Goal: Task Accomplishment & Management: Use online tool/utility

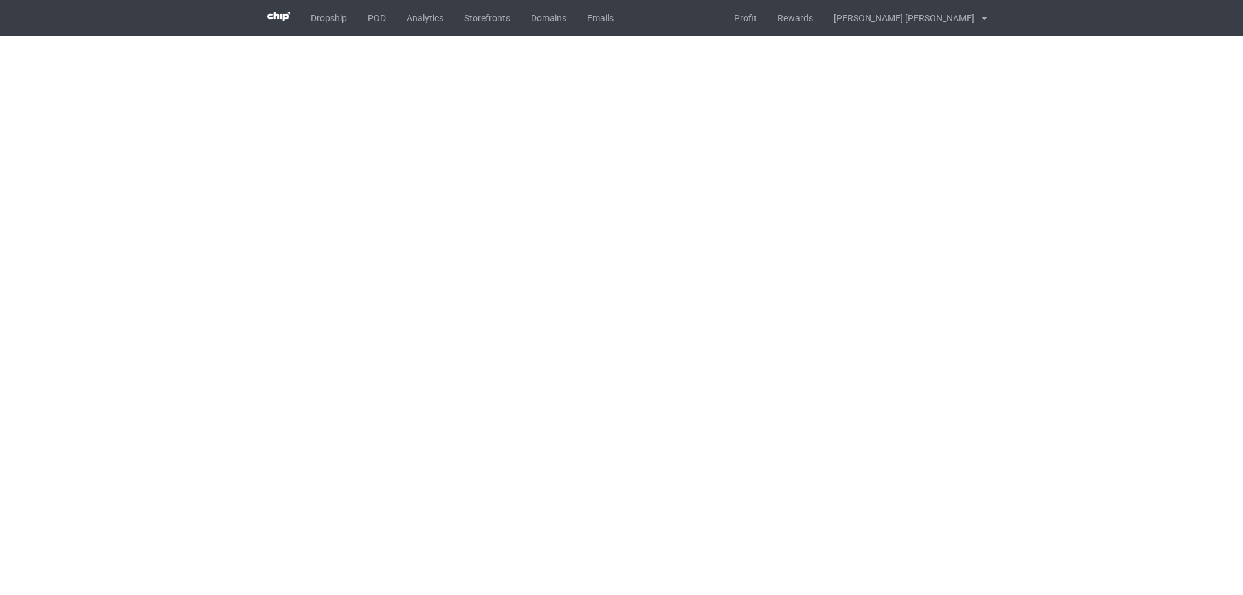
click at [661, 30] on div "Dropship POD Analytics Storefronts Domains Emails Profit Rewards Bùi Văn Toàn S…" at bounding box center [622, 18] width 730 height 36
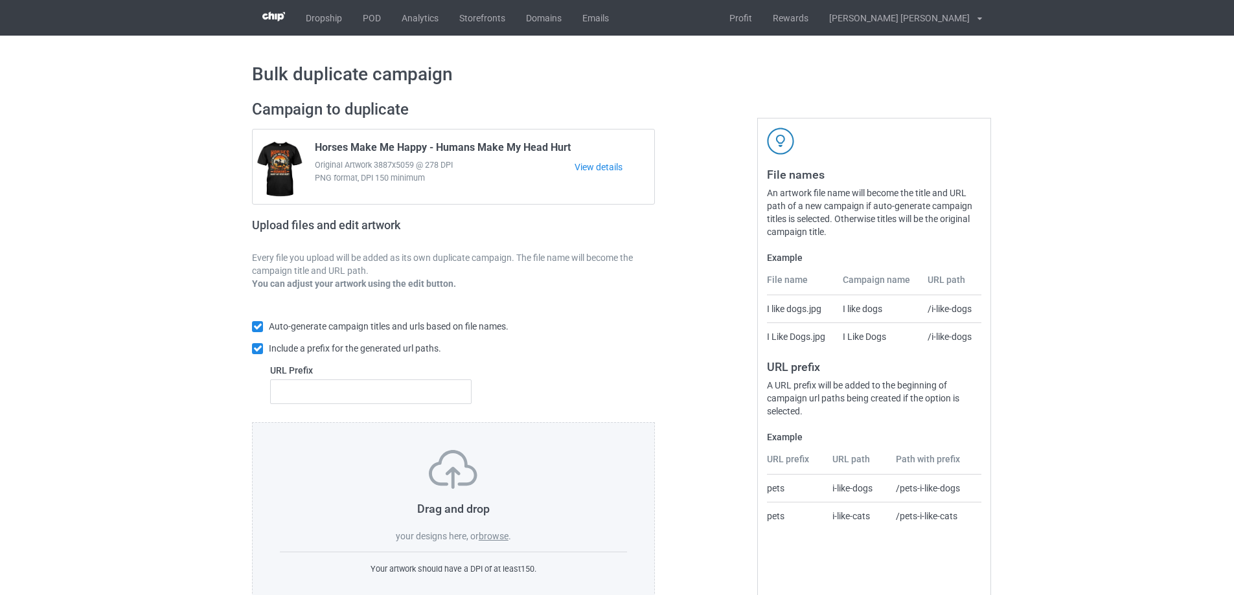
scroll to position [36, 0]
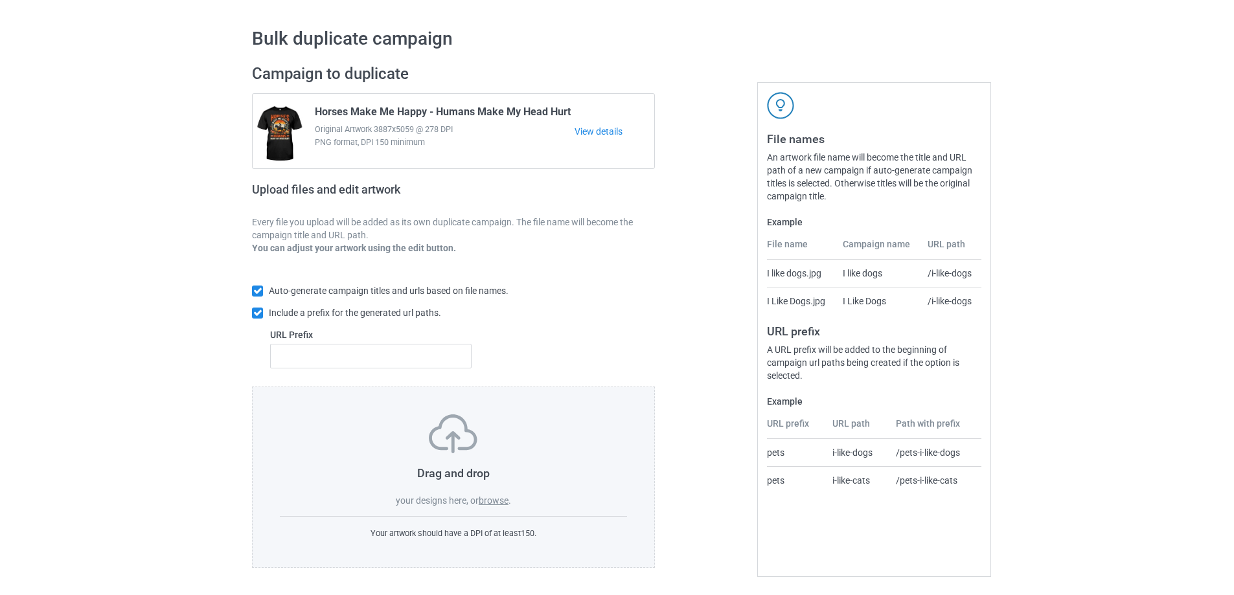
click at [498, 503] on label "browse" at bounding box center [494, 500] width 30 height 10
click at [0, 0] on input "browse" at bounding box center [0, 0] width 0 height 0
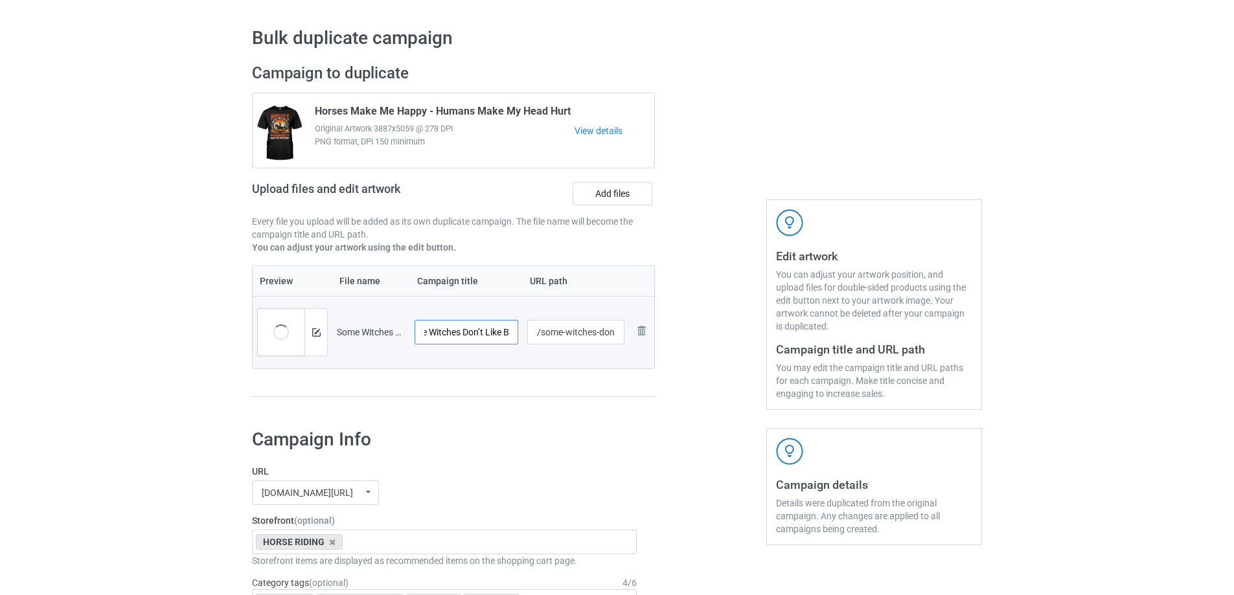
scroll to position [0, 93]
drag, startPoint x: 449, startPoint y: 334, endPoint x: 500, endPoint y: 336, distance: 51.2
click at [500, 336] on input "Some Witches Don’t Like Brooms Girl Riding" at bounding box center [466, 332] width 104 height 25
click at [473, 335] on input "Some Witches Don’t Like Brooms Girl Riding" at bounding box center [466, 332] width 104 height 25
drag, startPoint x: 465, startPoint y: 332, endPoint x: 481, endPoint y: 332, distance: 16.2
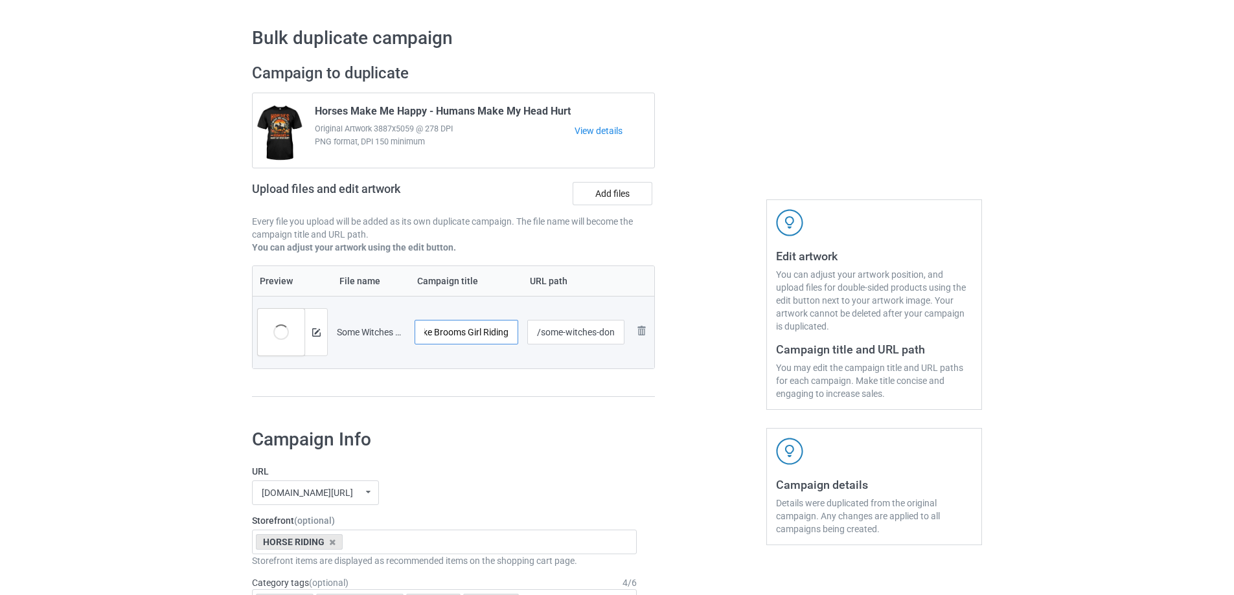
click at [482, 332] on input "Some Witches Don’t Like Brooms Girl Riding" at bounding box center [466, 332] width 104 height 25
click at [470, 326] on input "Some Witches Don’t Like Brooms Girl Riding" at bounding box center [466, 332] width 104 height 25
type input "Some Witches Don’t Like Brooms Horse Riding"
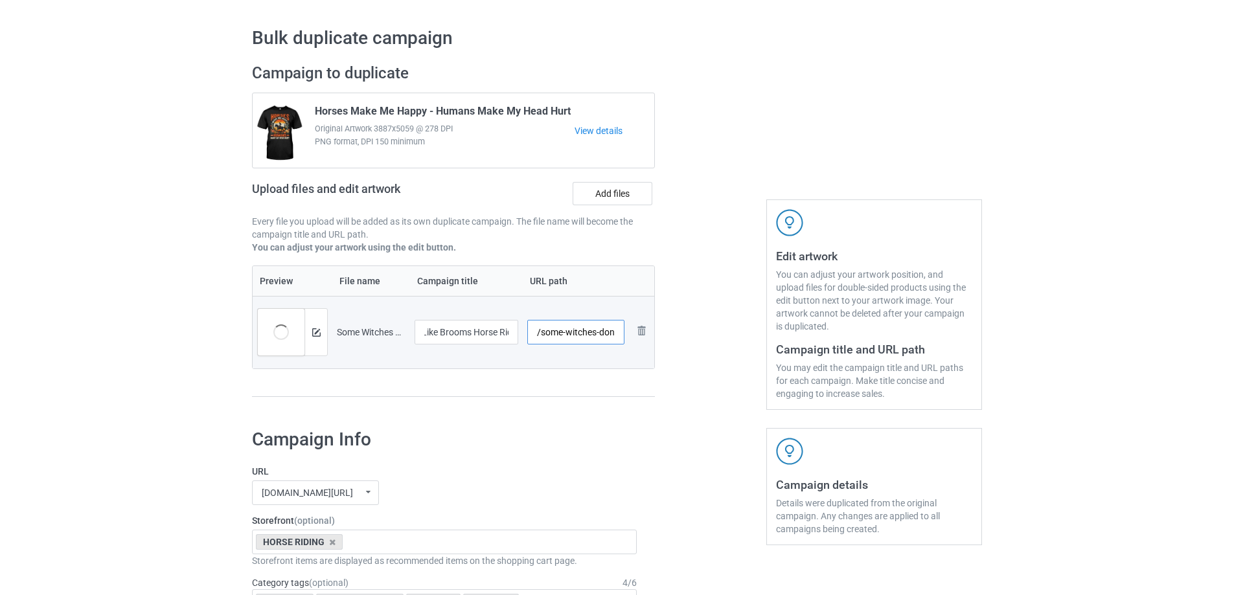
scroll to position [0, 0]
drag, startPoint x: 565, startPoint y: 338, endPoint x: 589, endPoint y: 338, distance: 24.0
click at [589, 337] on input "/some-witches-don-t-like-brooms-girl-riding" at bounding box center [576, 332] width 98 height 25
click at [593, 338] on input "/some-witches-don-t-like-brooms-girl-riding" at bounding box center [576, 332] width 98 height 25
click at [552, 337] on input "/some-witches-don-t-like-brooms-girl-riding" at bounding box center [576, 332] width 98 height 25
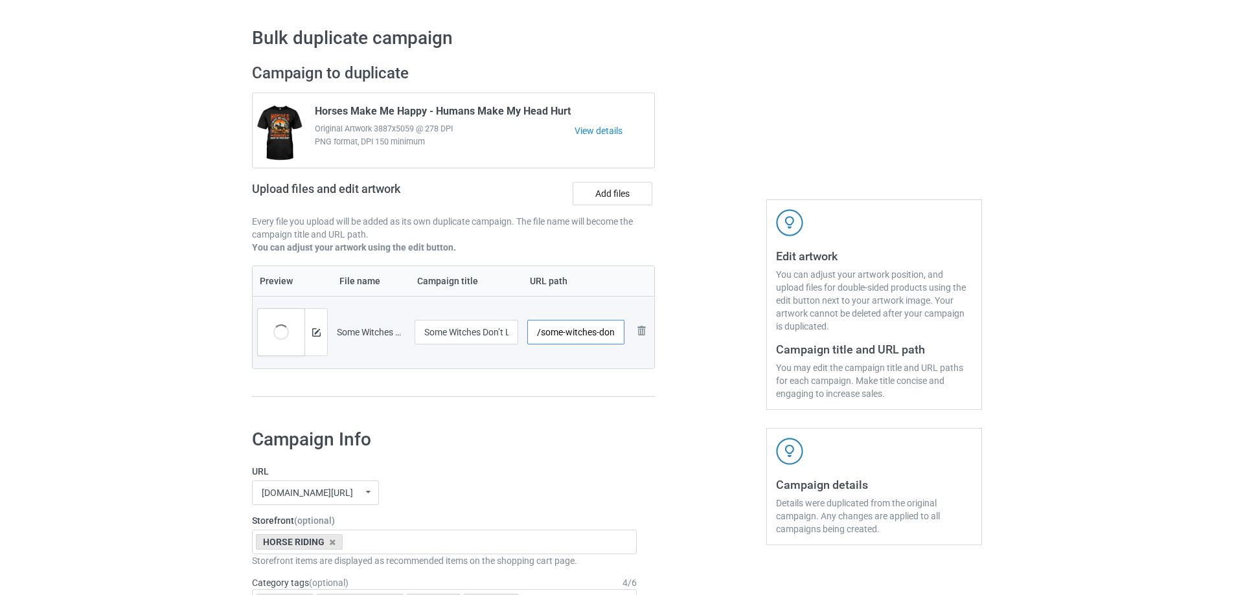
click at [552, 337] on input "/some-witches-don-t-like-brooms-girl-riding" at bounding box center [576, 332] width 98 height 25
drag, startPoint x: 600, startPoint y: 332, endPoint x: 588, endPoint y: 335, distance: 12.1
click at [588, 335] on input "/some-witches-don-t-like-brooms-girl-riding" at bounding box center [576, 332] width 98 height 25
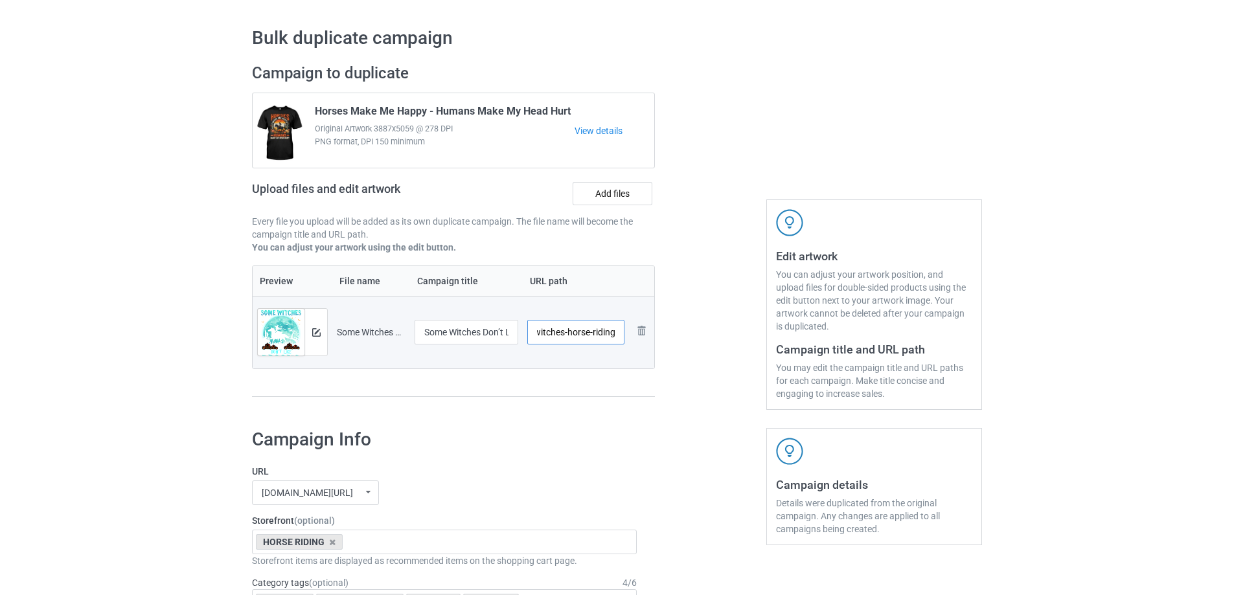
drag, startPoint x: 554, startPoint y: 333, endPoint x: 628, endPoint y: 343, distance: 73.9
click at [614, 335] on input "/some-witches-horse-riding" at bounding box center [576, 332] width 98 height 25
type input "/some-witches-horse-riding"
click at [688, 352] on div at bounding box center [710, 236] width 93 height 365
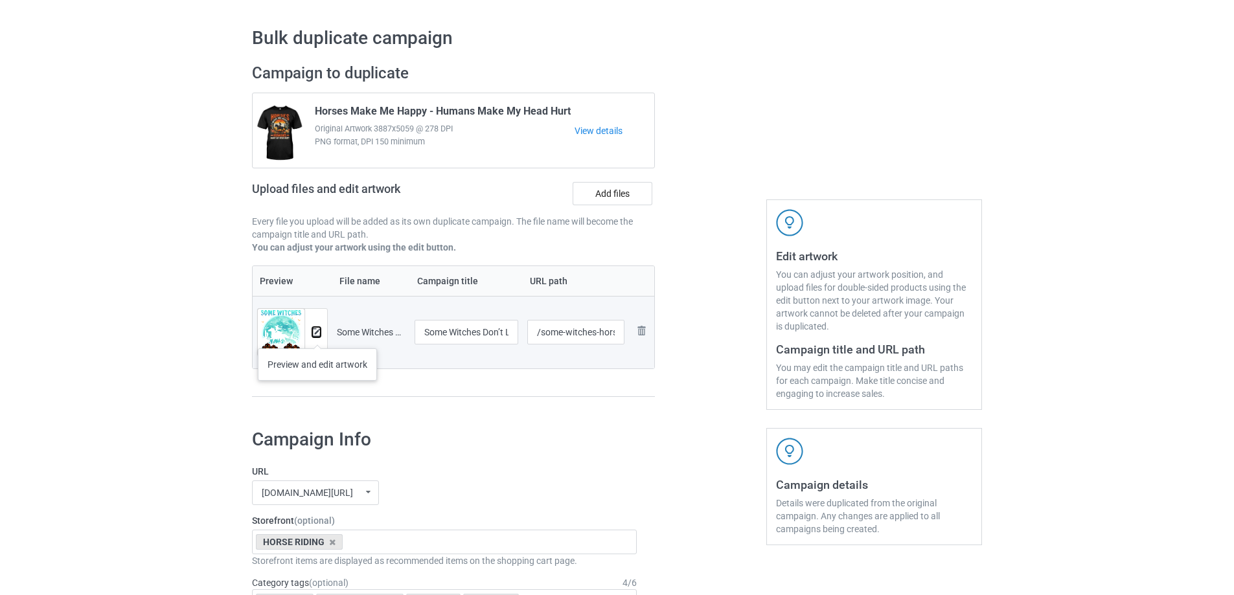
click at [317, 335] on img at bounding box center [316, 332] width 8 height 8
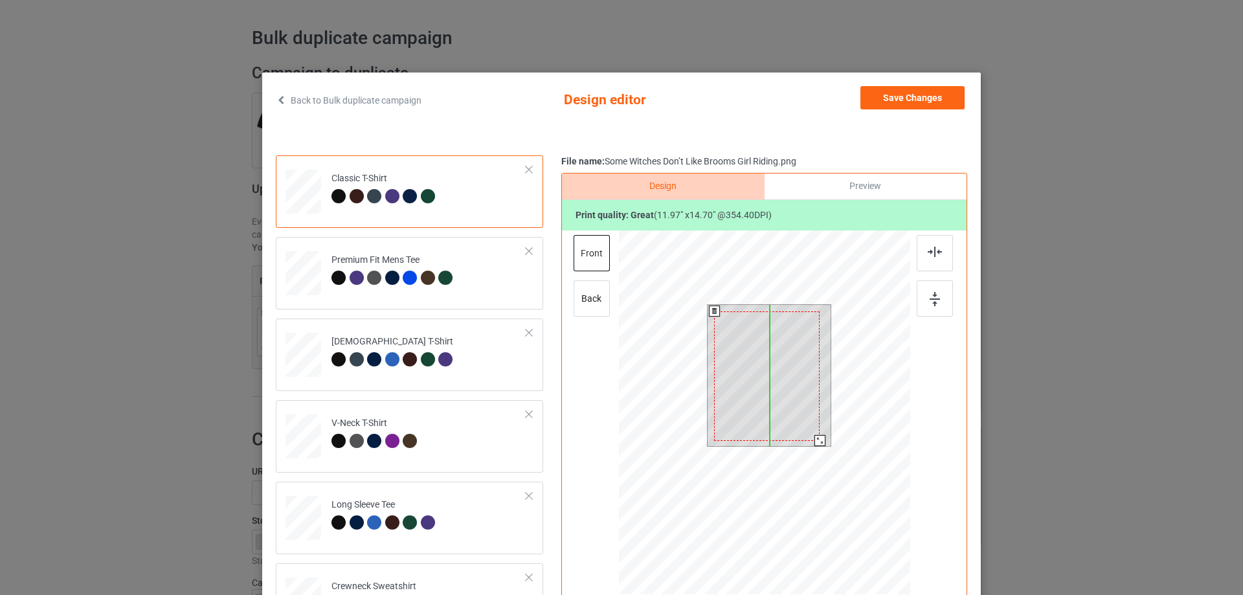
click at [758, 378] on div at bounding box center [767, 377] width 106 height 130
click at [822, 443] on div at bounding box center [825, 445] width 11 height 11
click at [824, 444] on div at bounding box center [825, 445] width 11 height 11
click at [490, 363] on td "[DEMOGRAPHIC_DATA] T-Shirt" at bounding box center [428, 352] width 209 height 57
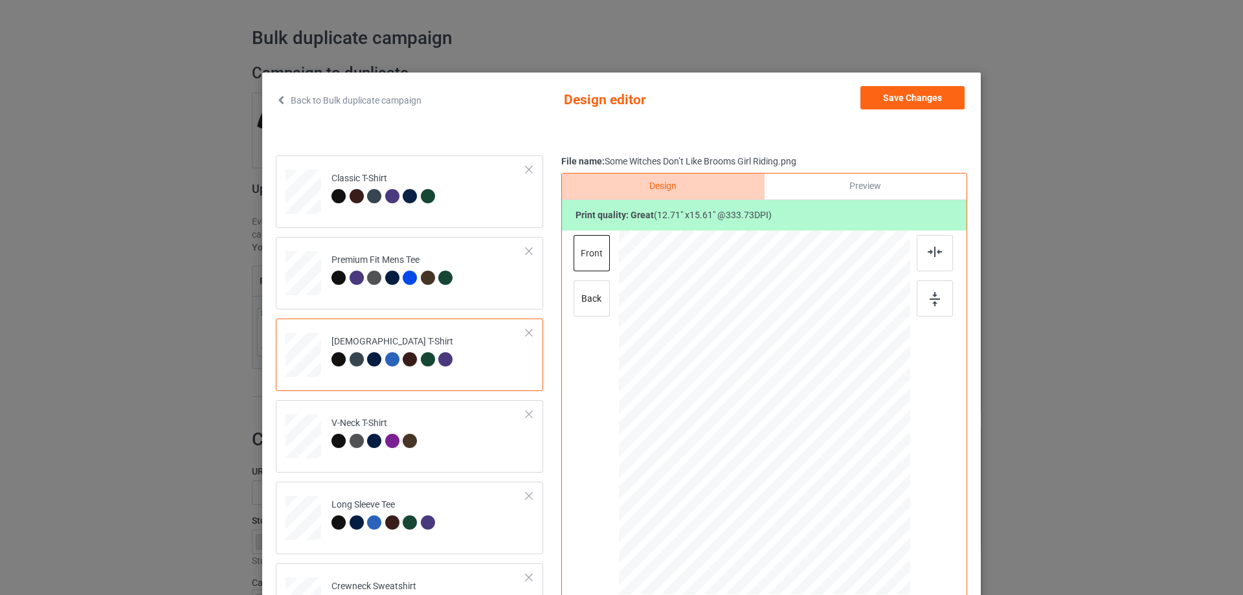
click at [332, 363] on div at bounding box center [339, 359] width 14 height 14
click at [385, 363] on div at bounding box center [392, 359] width 14 height 14
click at [386, 360] on div at bounding box center [392, 359] width 14 height 14
click at [907, 89] on button "Save Changes" at bounding box center [913, 97] width 104 height 23
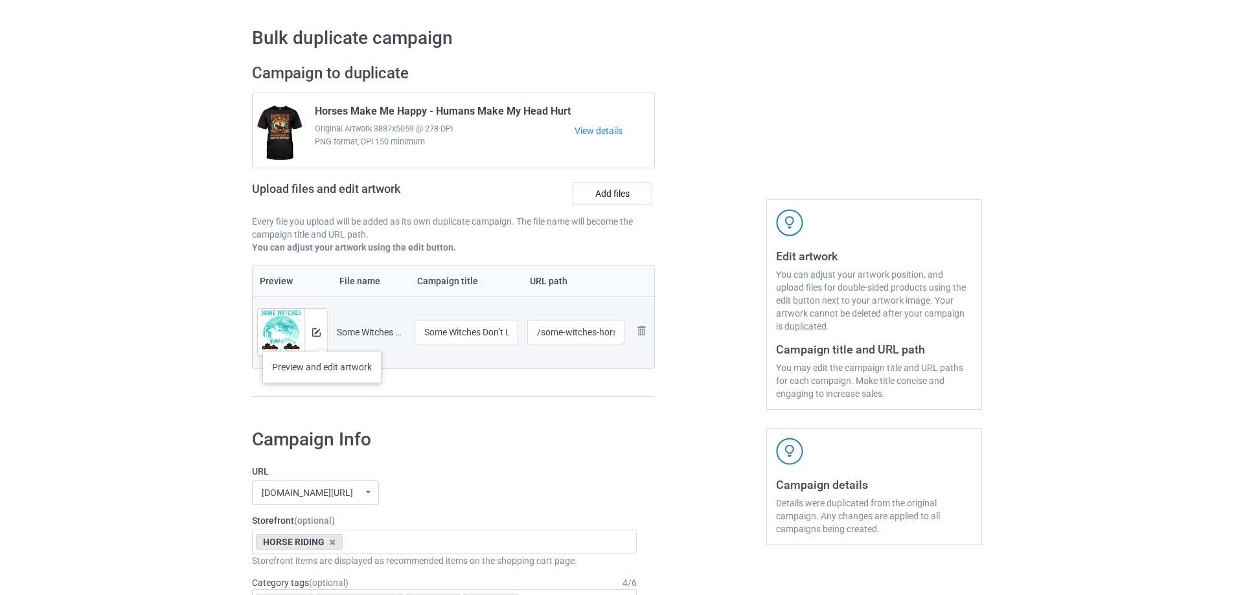
scroll to position [252, 0]
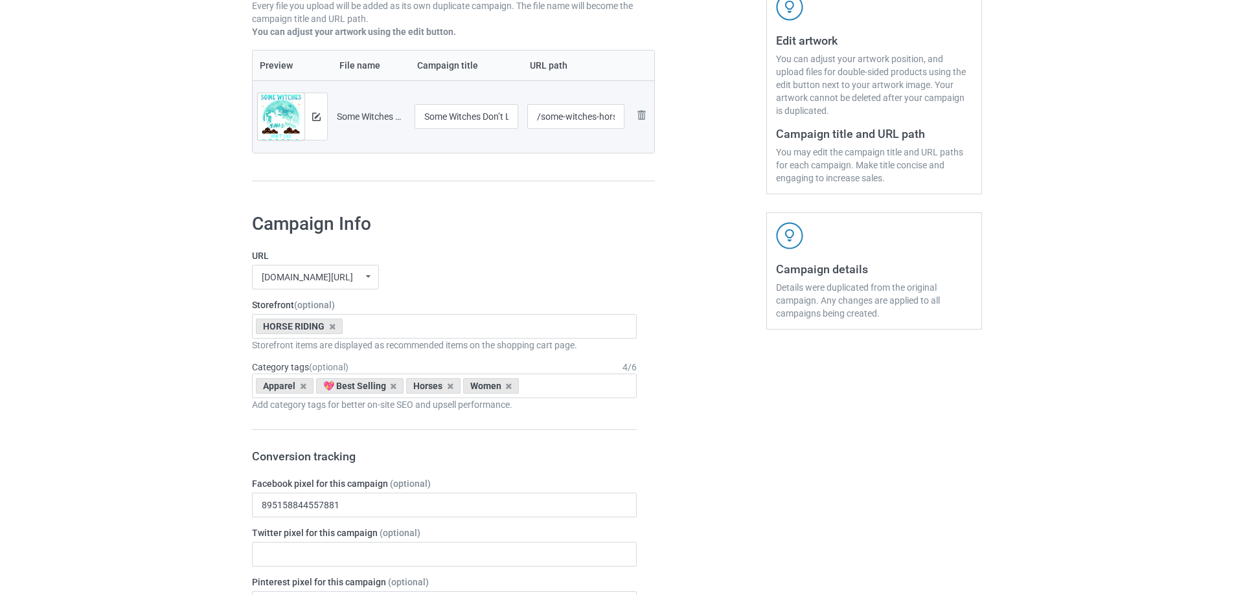
click at [455, 275] on div "pethouse88.com/ undefined/ bestees-4u.com/ books-4life.com/ pethouse88.com/ ste…" at bounding box center [444, 277] width 385 height 25
click at [479, 282] on div "pethouse88.com/ undefined/ bestees-4u.com/ books-4life.com/ pethouse88.com/ ste…" at bounding box center [444, 277] width 385 height 25
click at [426, 324] on div "HORSE RIDING Harness Racing Horse Racing Cat Special Offer CAMPING STORE GARDEN…" at bounding box center [444, 326] width 385 height 25
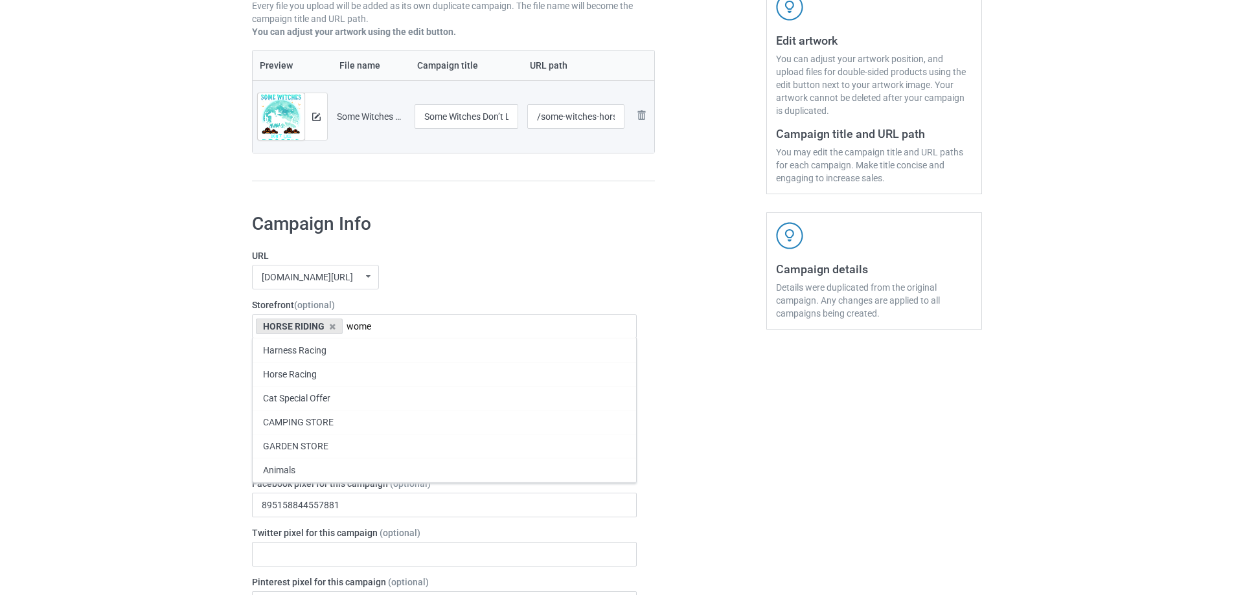
type input "women"
click at [628, 277] on div "pethouse88.com/ undefined/ bestees-4u.com/ books-4life.com/ pethouse88.com/ ste…" at bounding box center [444, 277] width 385 height 25
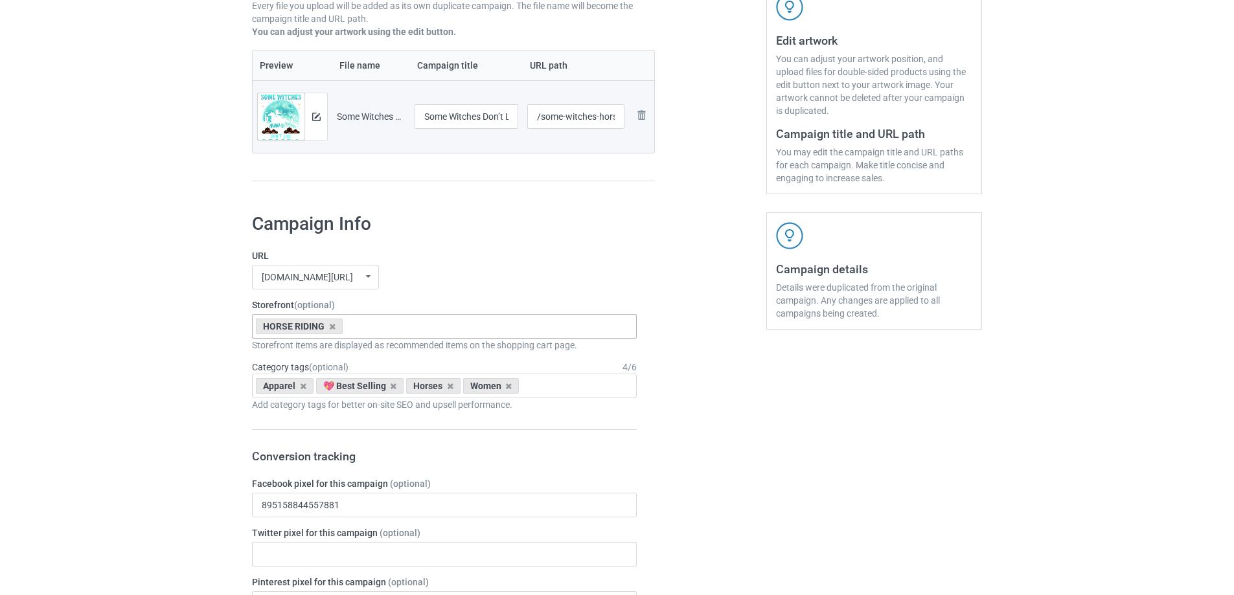
click at [489, 326] on div "HORSE RIDING Harness Racing Horse Racing Cat Special Offer CAMPING STORE GARDEN…" at bounding box center [444, 326] width 385 height 25
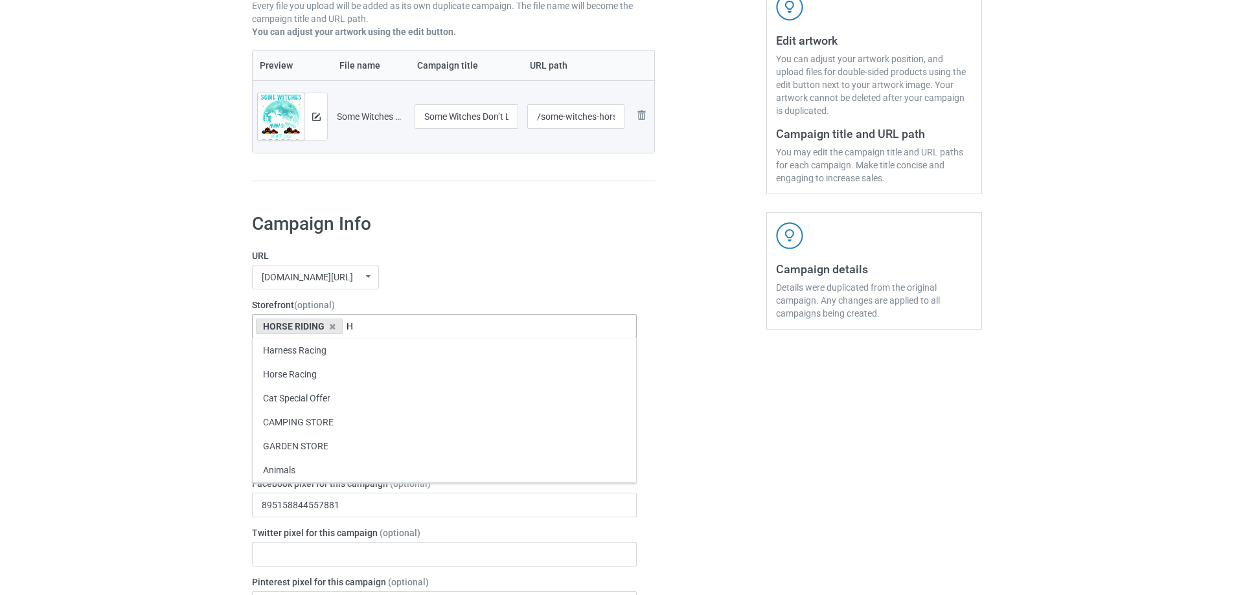
type input "Ha"
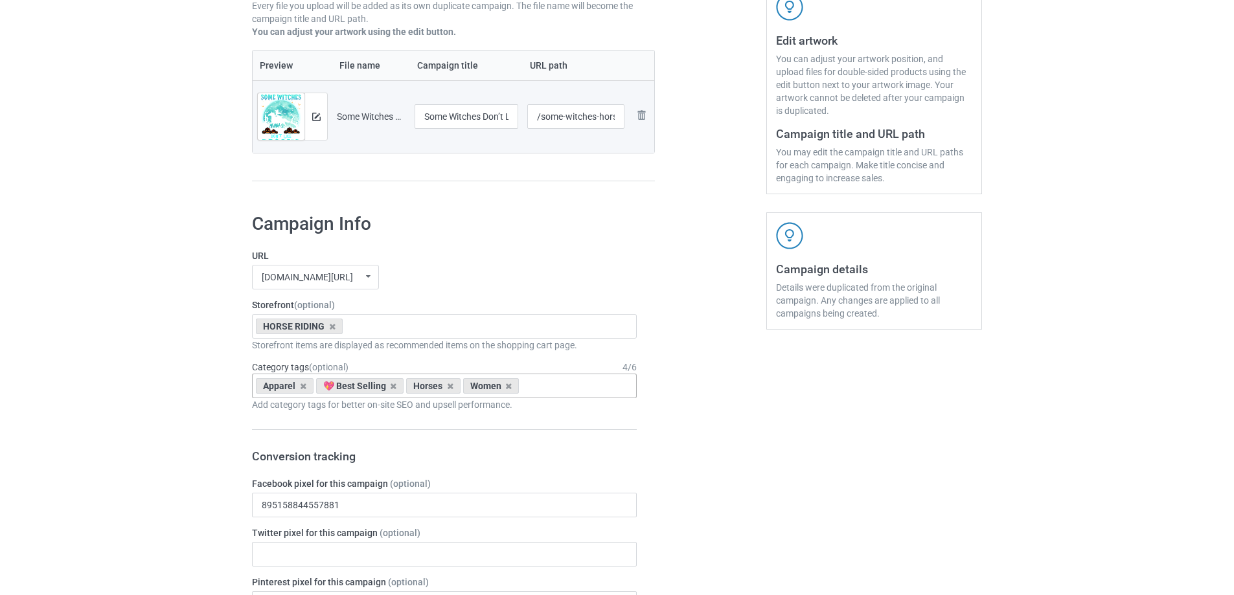
click at [579, 383] on div "Apparel 💖 Best Selling Horses Women Age > 1-19 > 1 Age > 1-12 Months > 1 Month …" at bounding box center [444, 386] width 385 height 25
type input "Hallowe"
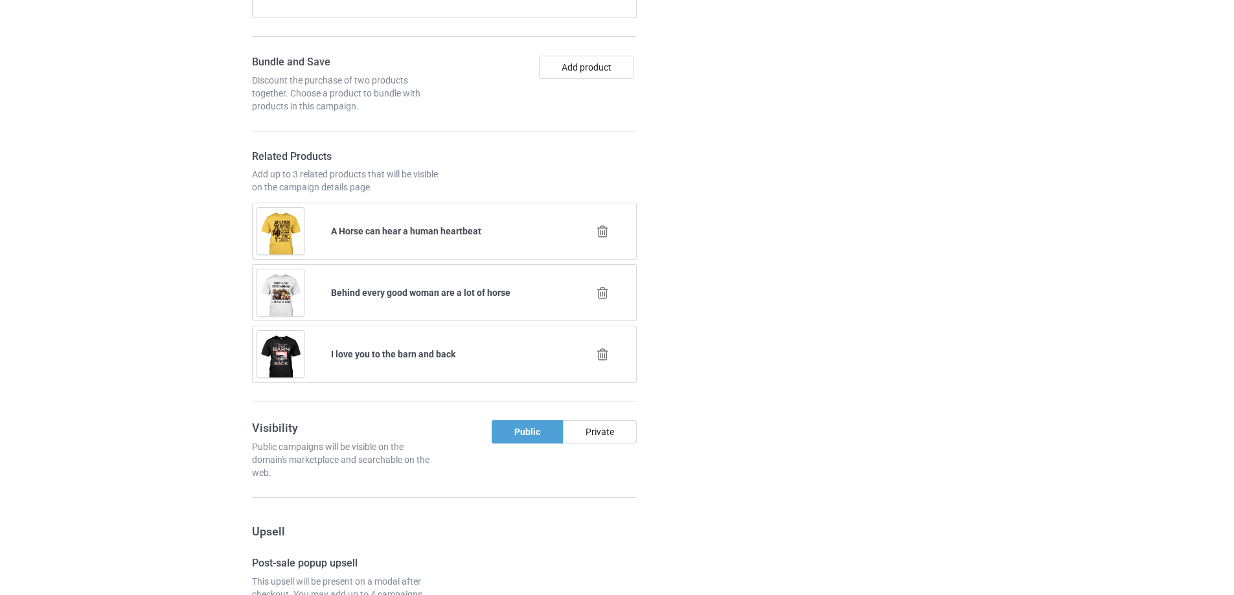
scroll to position [900, 0]
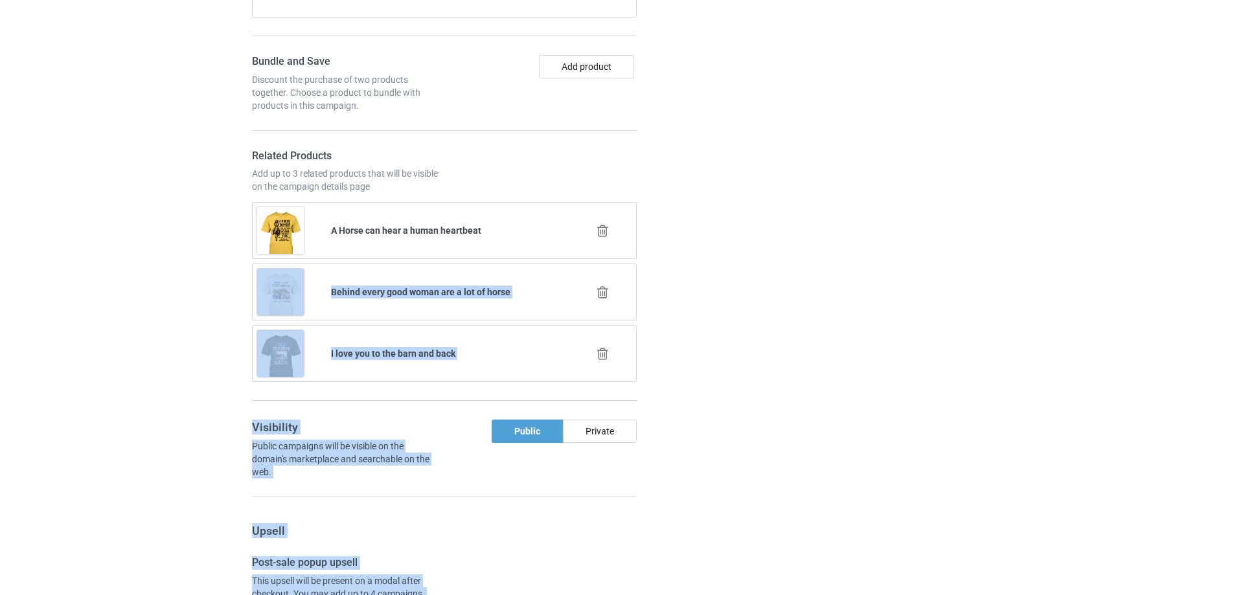
drag, startPoint x: 599, startPoint y: 234, endPoint x: 777, endPoint y: 245, distance: 178.4
click at [777, 245] on div "Campaign Info URL pethouse88.com/ undefined/ bestees-4u.com/ books-4life.com/ p…" at bounding box center [617, 527] width 748 height 1942
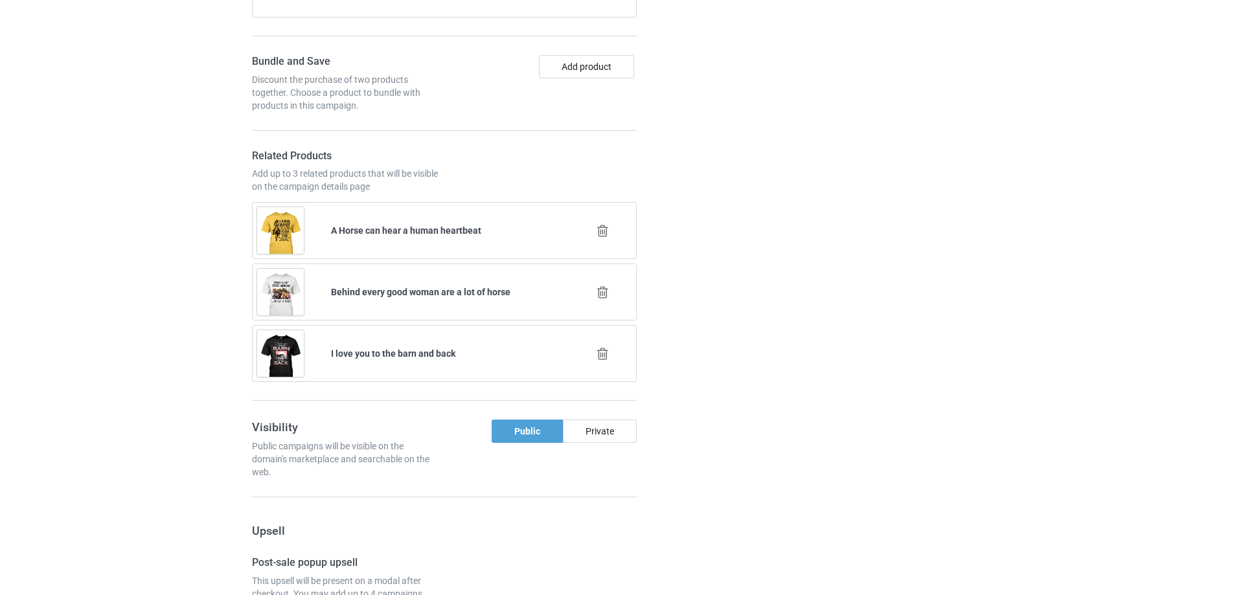
click at [779, 245] on div "Campaign details Details were duplicated from the original campaign. Any change…" at bounding box center [874, 527] width 234 height 1942
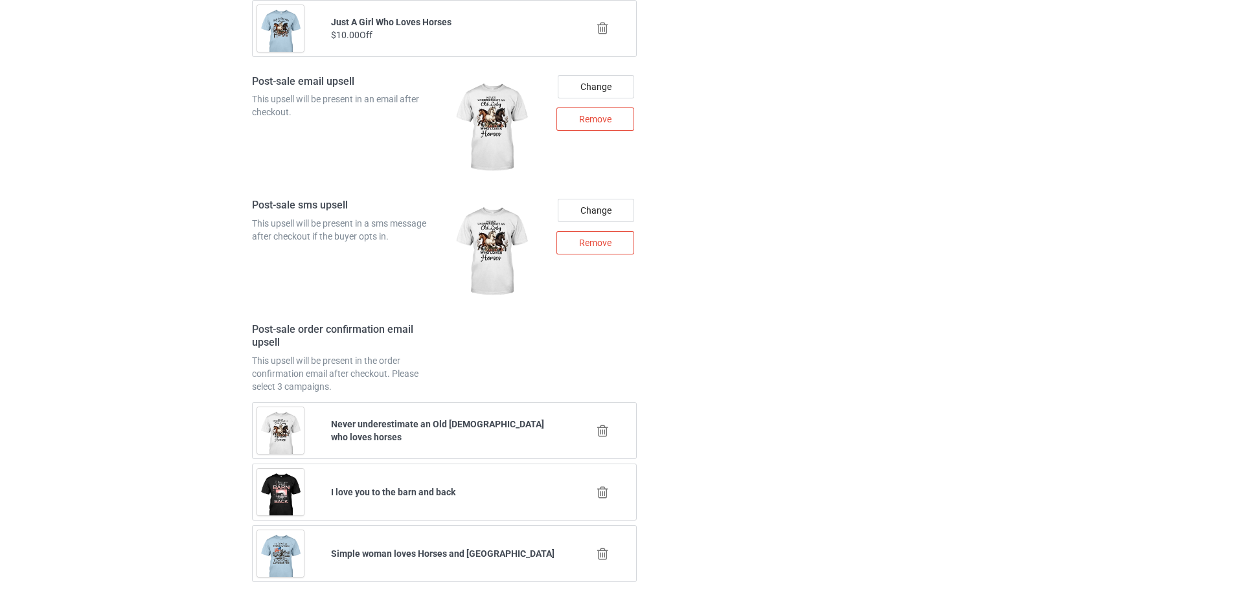
scroll to position [1821, 0]
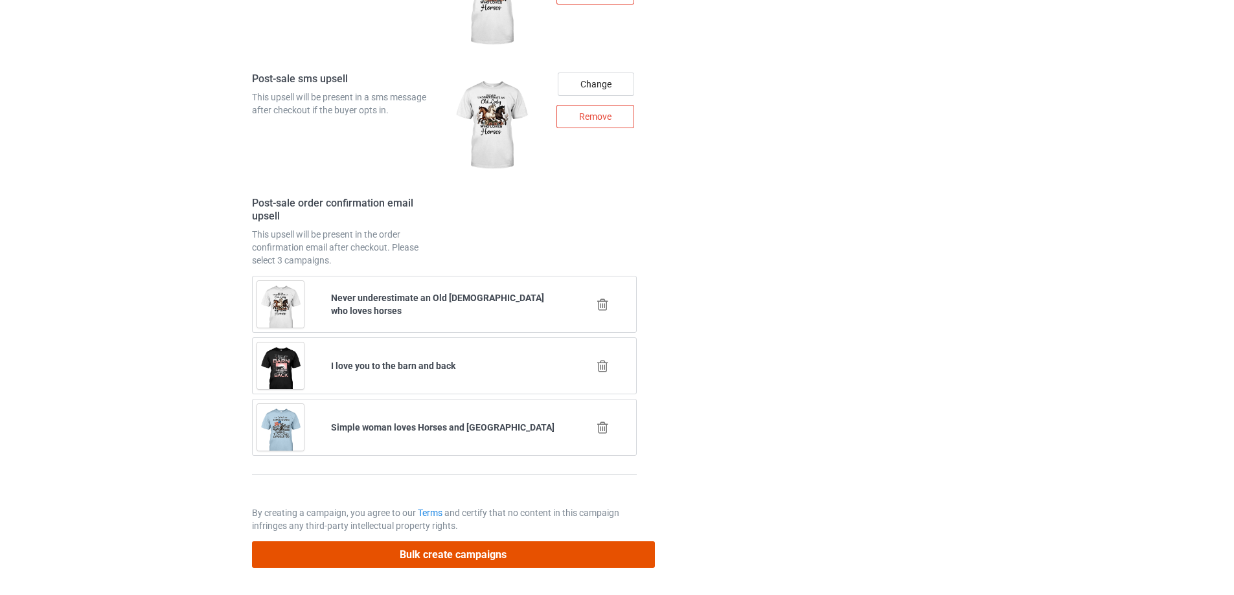
click at [515, 554] on button "Bulk create campaigns" at bounding box center [453, 554] width 403 height 27
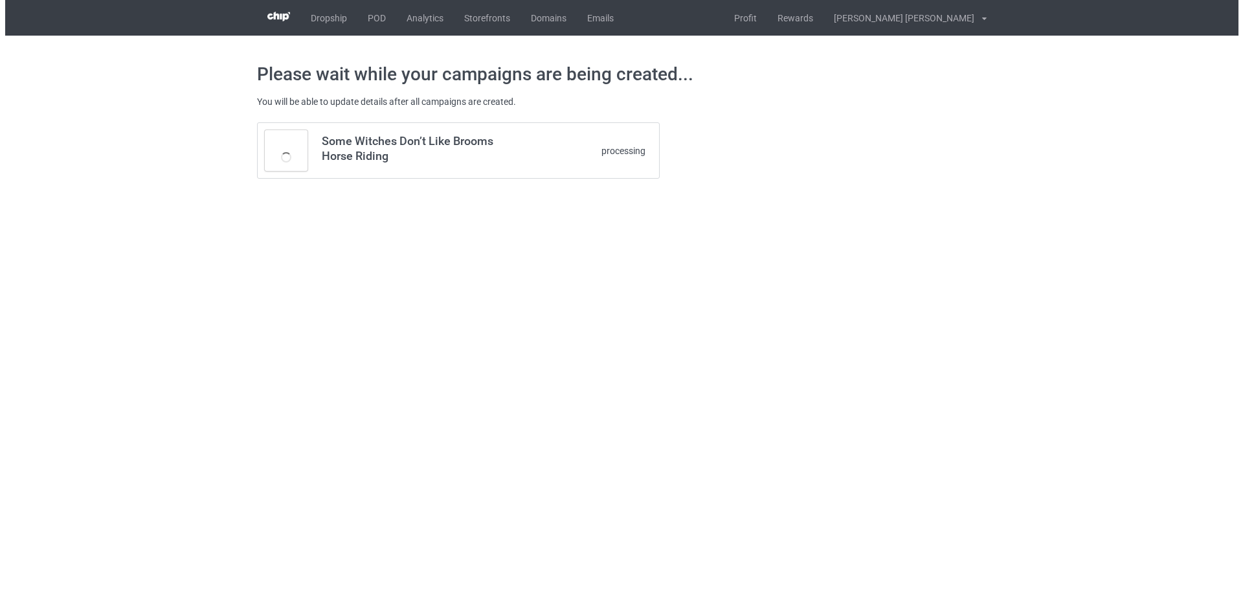
scroll to position [0, 0]
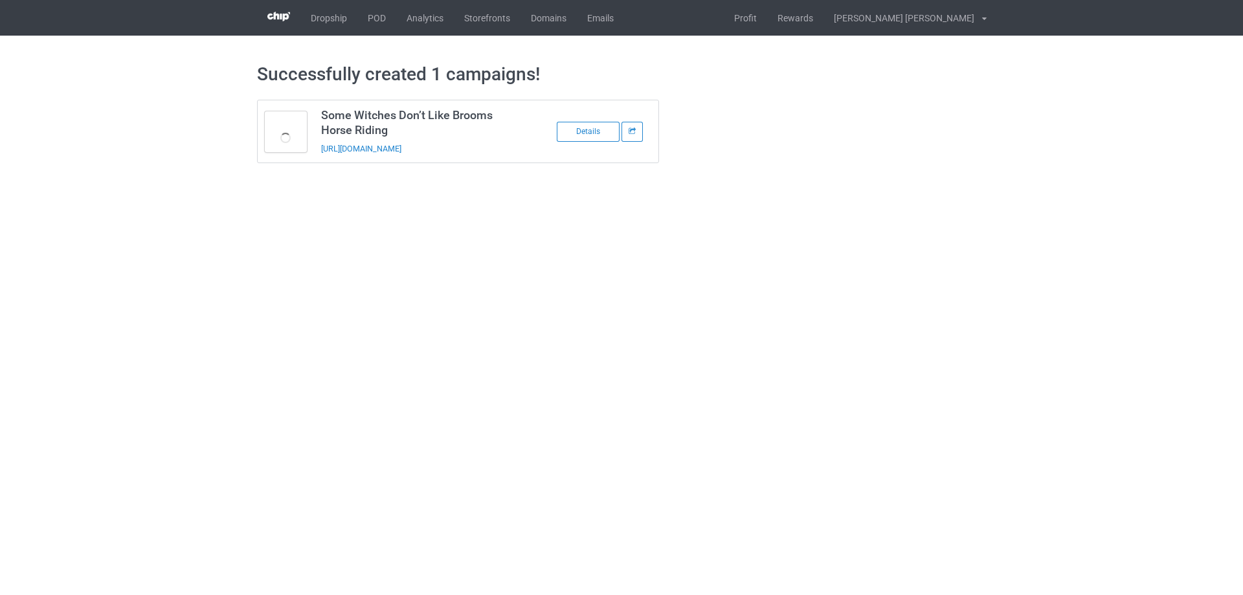
drag, startPoint x: 809, startPoint y: 153, endPoint x: 851, endPoint y: 104, distance: 64.3
click at [810, 152] on div "Some Witches Don’t Like Brooms Horse Riding https://www.pethouse88.com/some-wit…" at bounding box center [622, 132] width 748 height 82
click at [587, 130] on div "Details" at bounding box center [588, 132] width 63 height 20
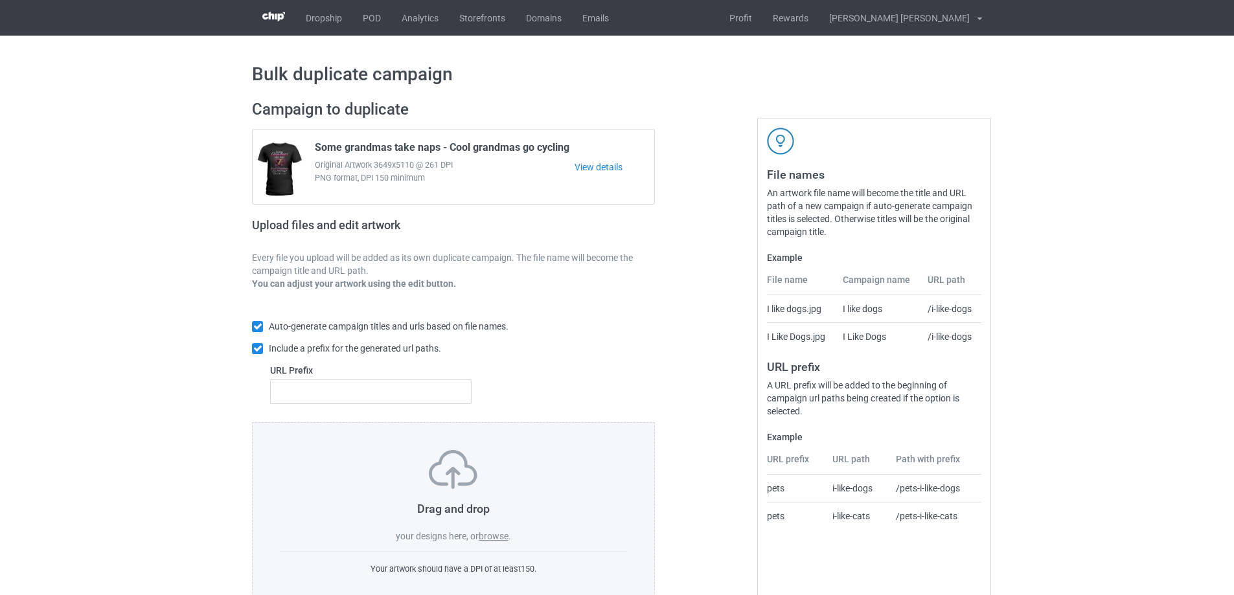
click at [495, 536] on label "browse" at bounding box center [494, 536] width 30 height 10
click at [0, 0] on input "browse" at bounding box center [0, 0] width 0 height 0
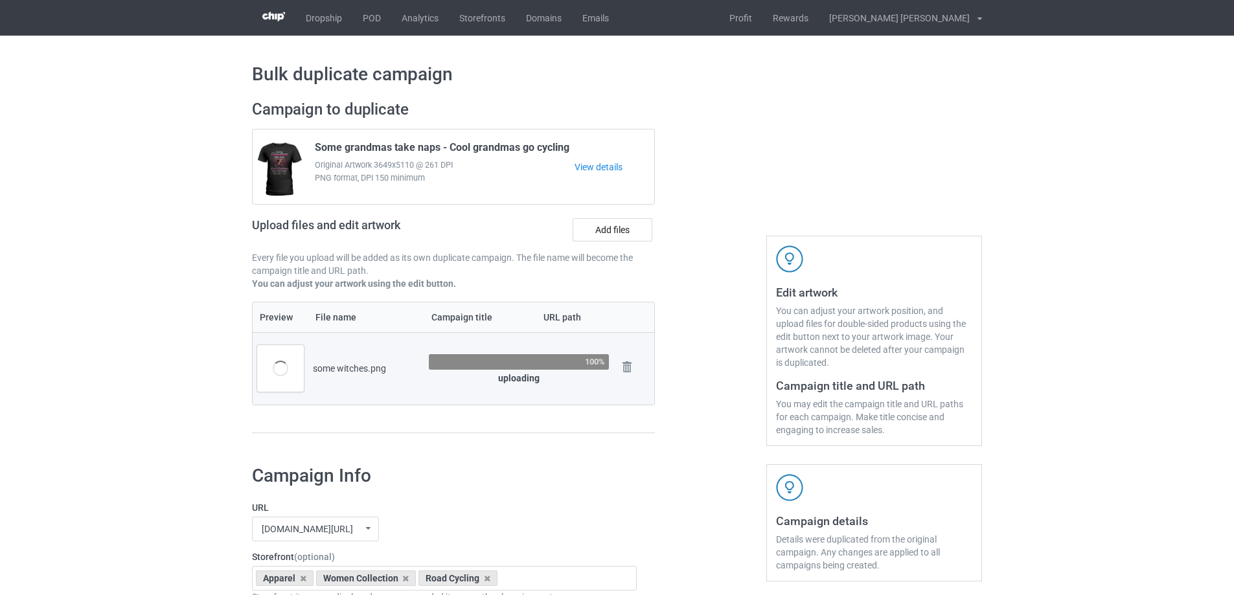
click at [794, 133] on div "Edit artwork You can adjust your artwork position, and upload files for double-…" at bounding box center [874, 273] width 234 height 365
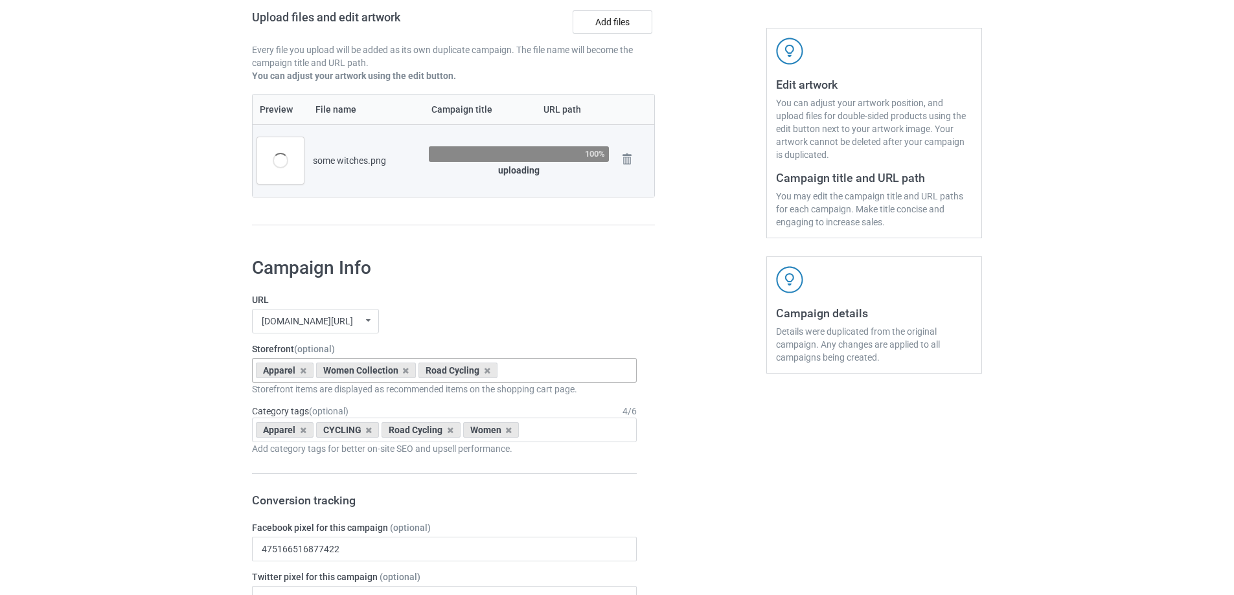
scroll to position [216, 0]
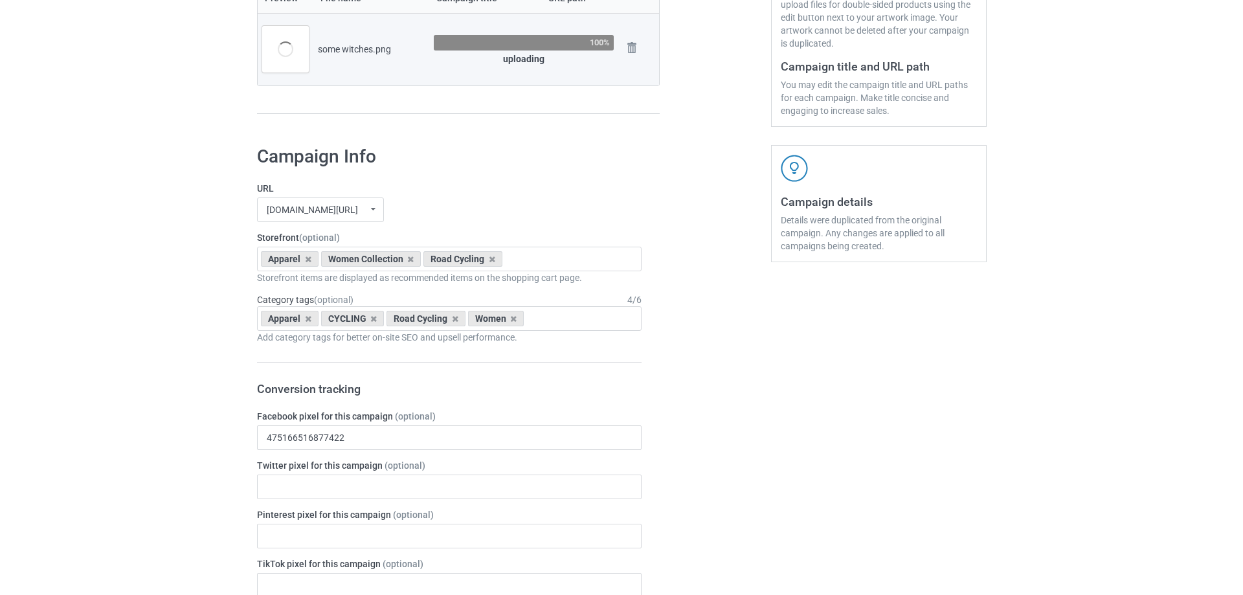
scroll to position [0, 0]
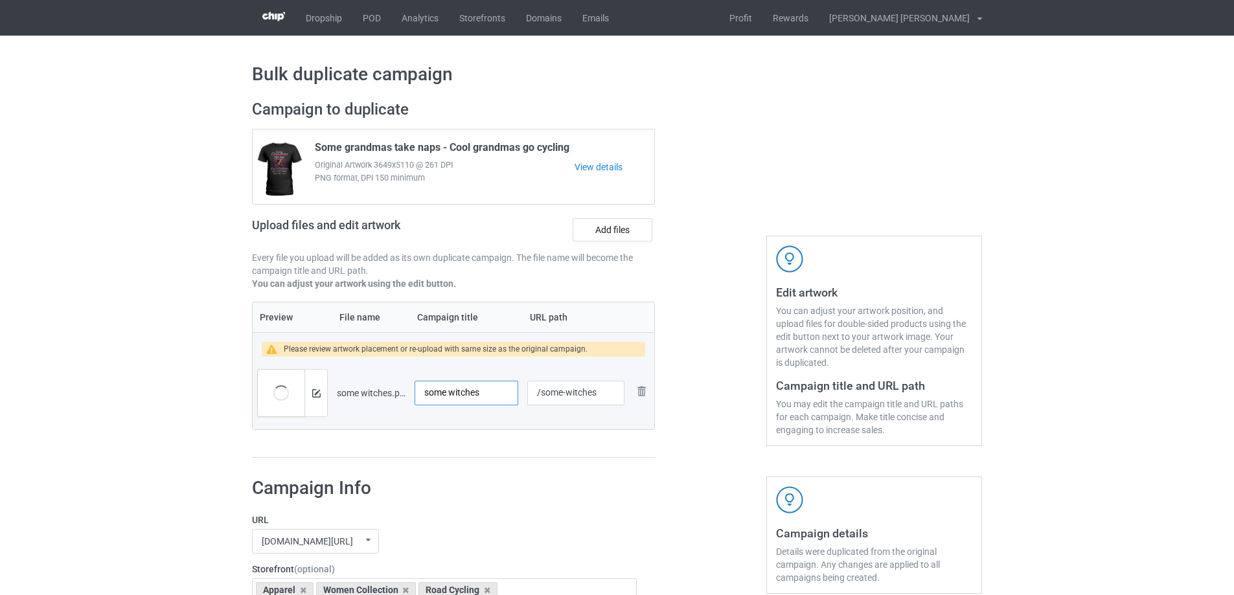
drag, startPoint x: 428, startPoint y: 398, endPoint x: 398, endPoint y: 400, distance: 29.9
click at [398, 400] on tr "Preview and edit artwork some witches.png some witches /some-witches Remove file" at bounding box center [454, 393] width 402 height 73
click at [307, 396] on div at bounding box center [315, 393] width 23 height 47
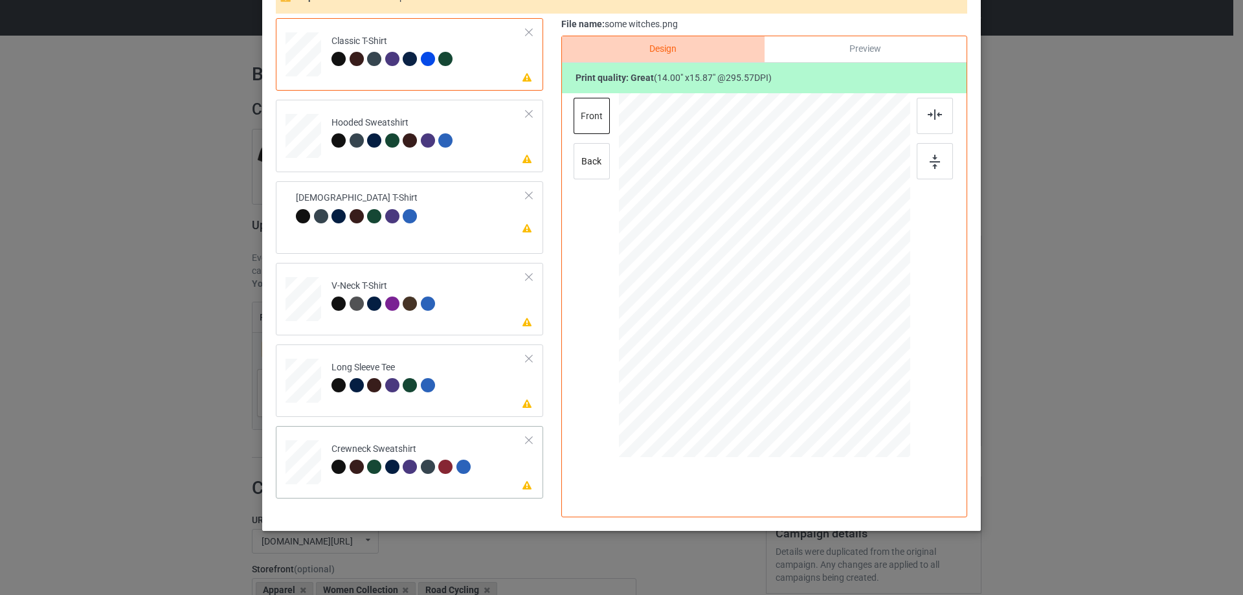
scroll to position [146, 0]
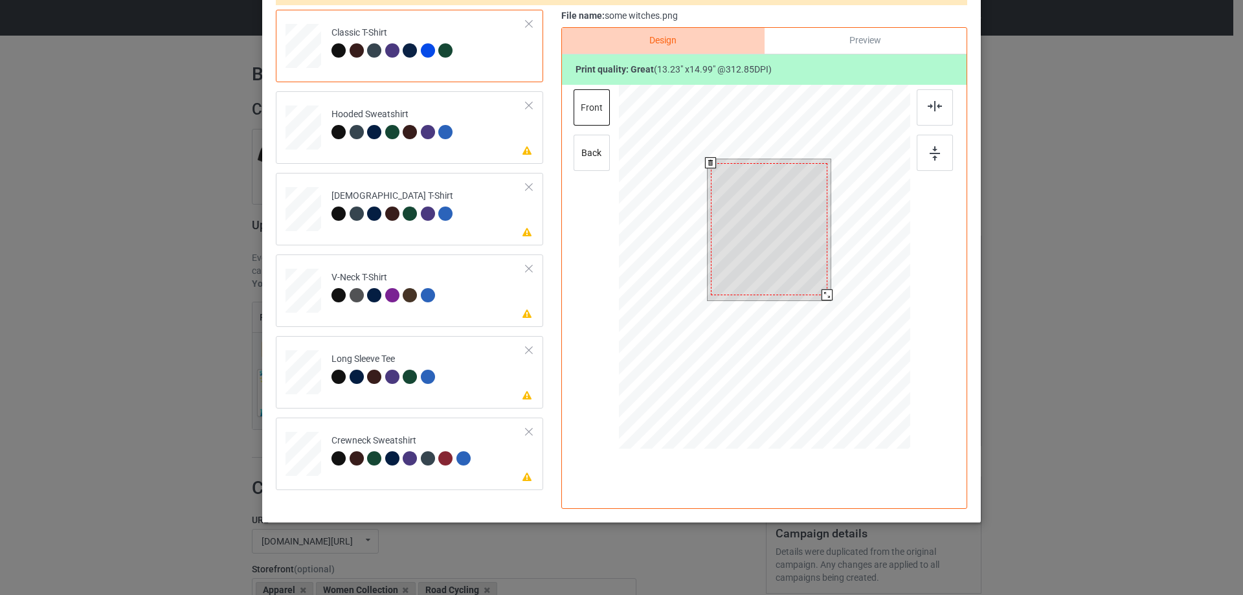
click at [823, 299] on div at bounding box center [827, 294] width 11 height 11
click at [518, 210] on td "Please review artwork placement [DEMOGRAPHIC_DATA] T-Shirt" at bounding box center [428, 206] width 209 height 57
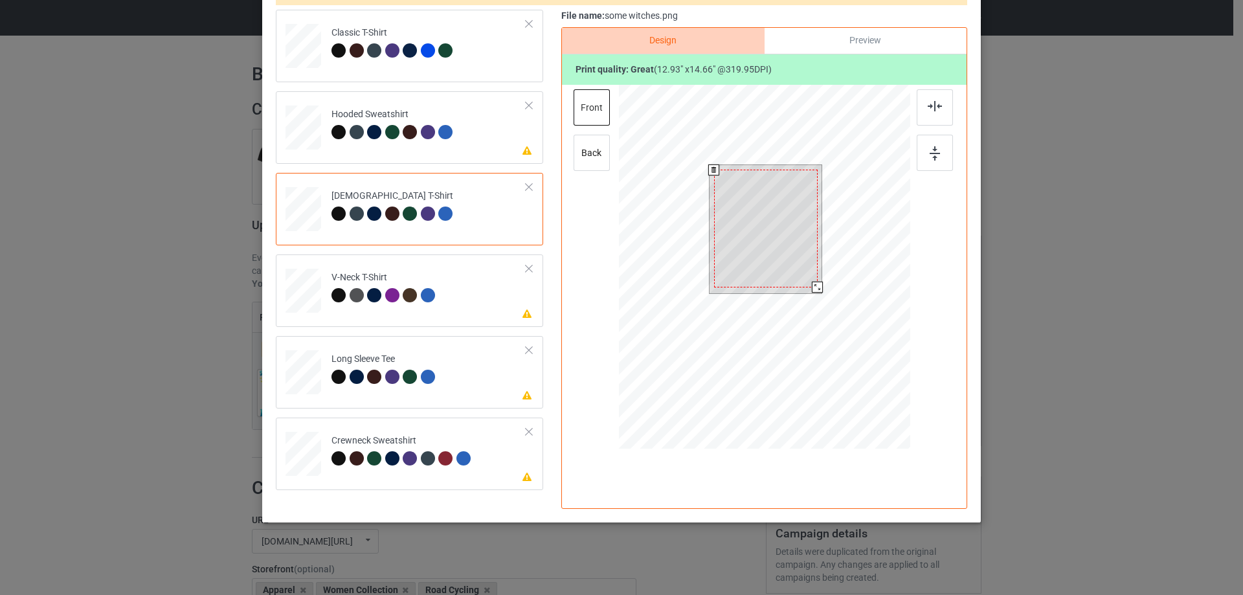
click at [813, 286] on div at bounding box center [817, 287] width 11 height 11
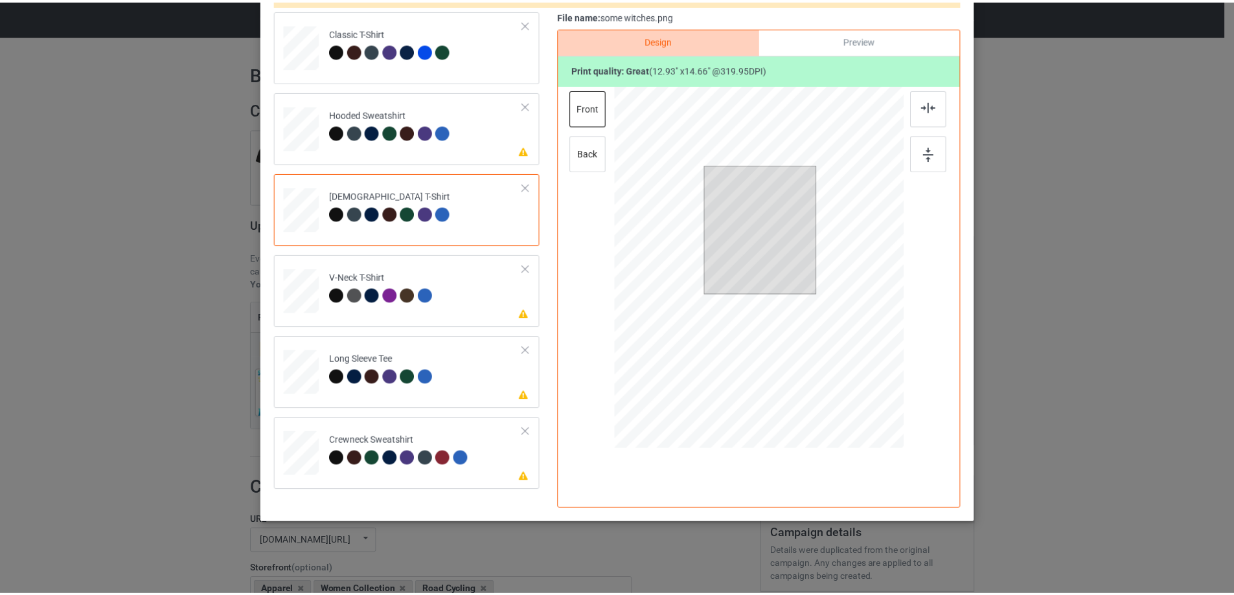
scroll to position [0, 0]
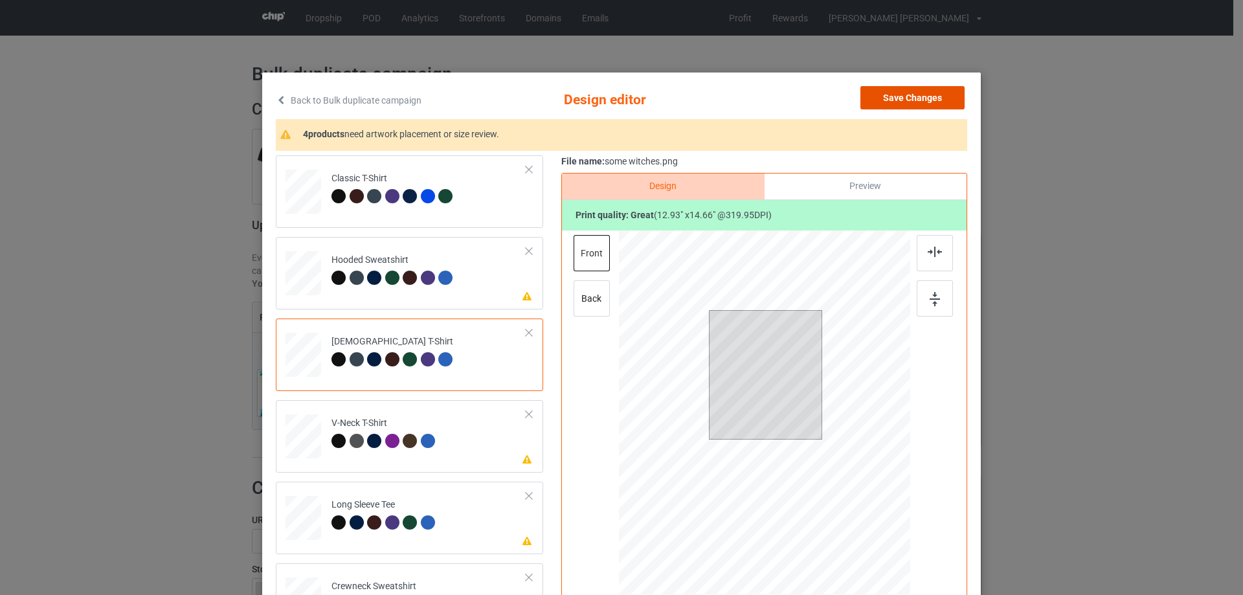
click at [914, 104] on button "Save Changes" at bounding box center [913, 97] width 104 height 23
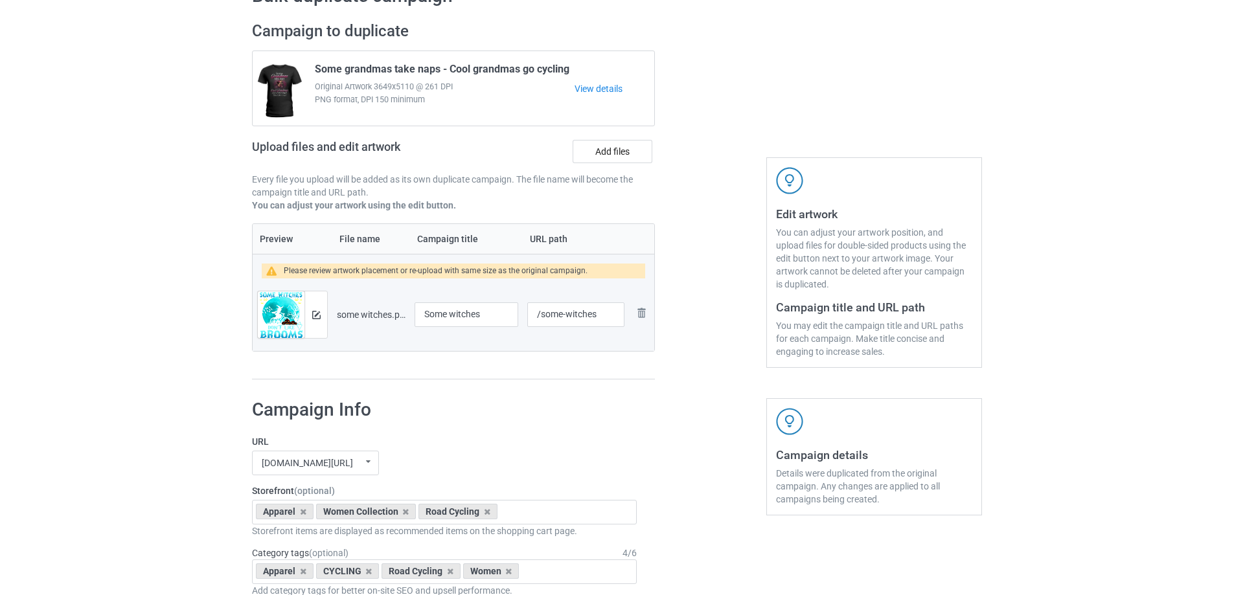
scroll to position [108, 0]
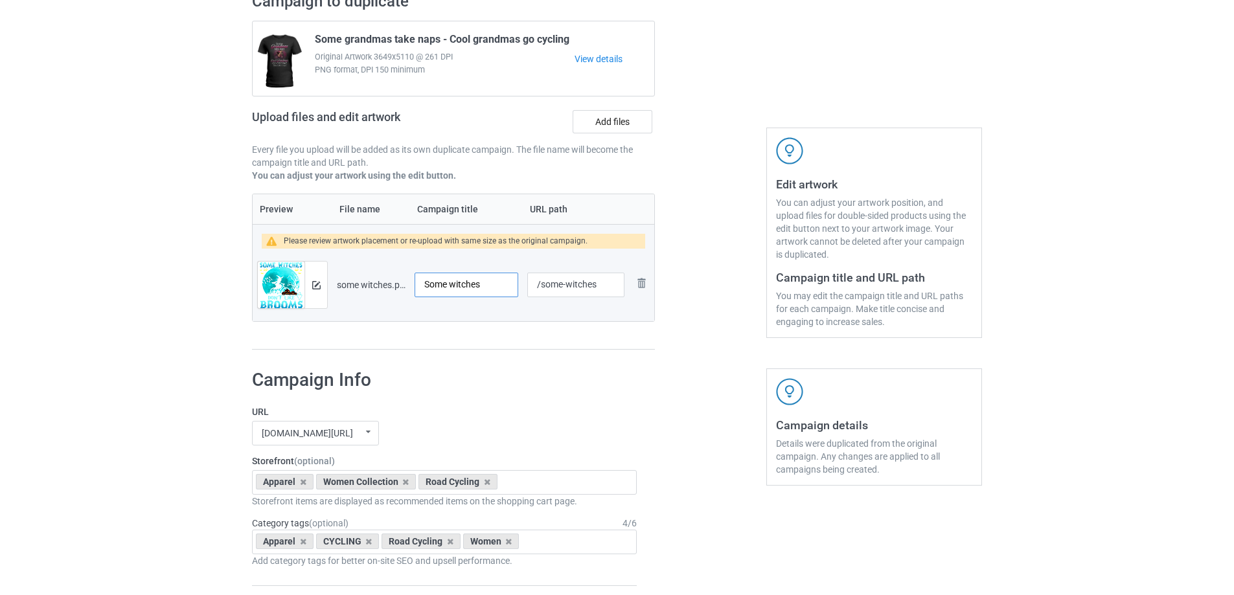
click at [493, 284] on input "Some witches" at bounding box center [466, 285] width 104 height 25
type input "Some witches don't like brooms"
click at [603, 289] on input "/some-witches" at bounding box center [575, 285] width 97 height 25
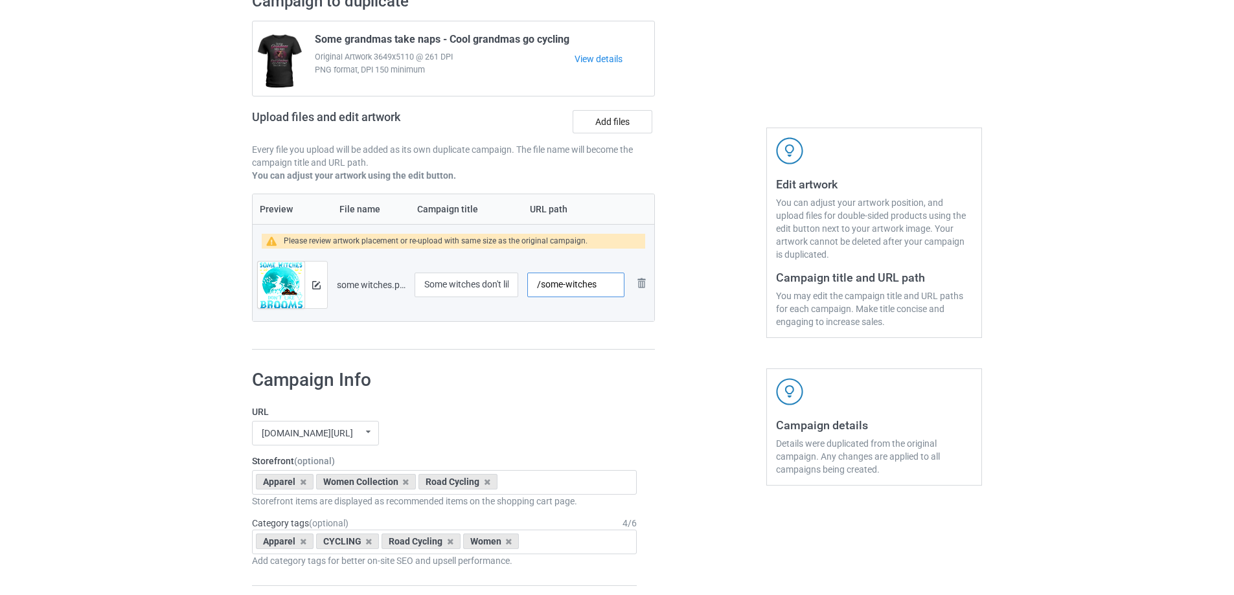
click at [556, 289] on input "/some-witches" at bounding box center [575, 285] width 97 height 25
click at [571, 289] on input "/cycling-witches" at bounding box center [575, 285] width 97 height 25
click at [615, 285] on input "/cycling-witches" at bounding box center [575, 285] width 97 height 25
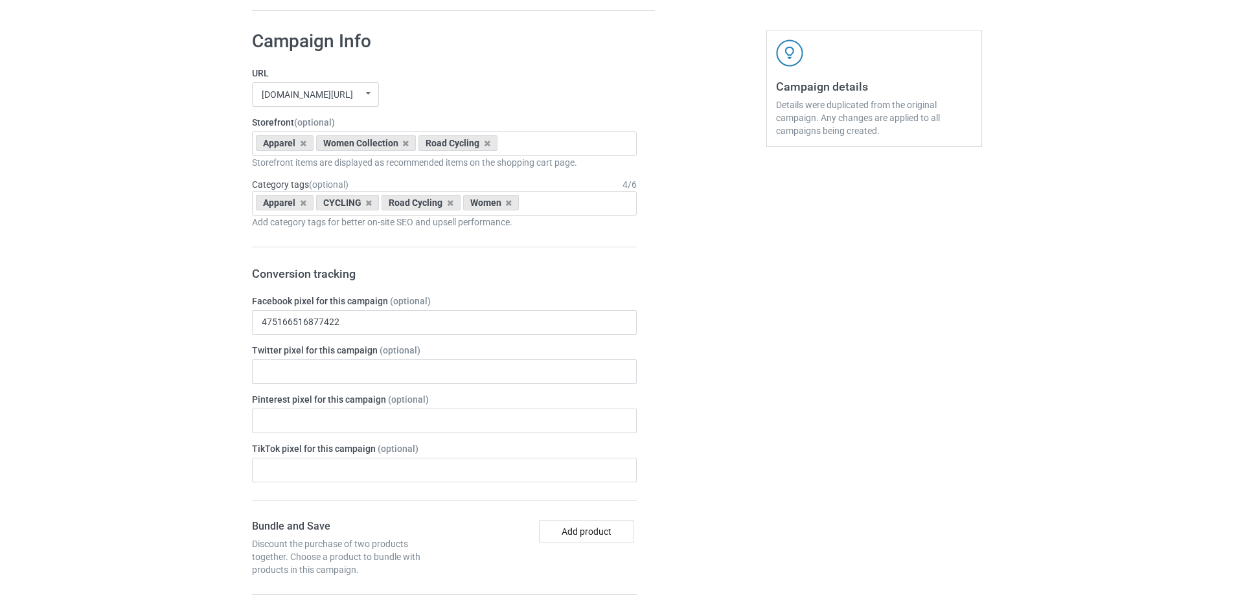
scroll to position [432, 0]
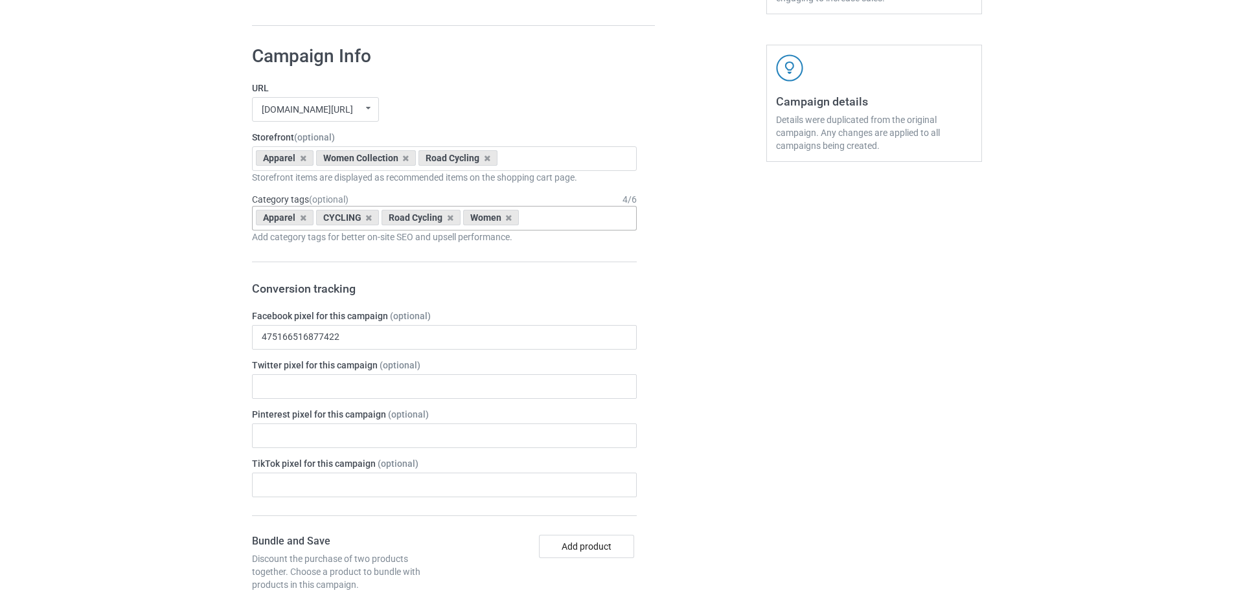
type input "/cycling-witches-[DATE]"
drag, startPoint x: 571, startPoint y: 221, endPoint x: 602, endPoint y: 219, distance: 30.5
click at [573, 221] on div "Apparel CYCLING Road Cycling Women Age > [DEMOGRAPHIC_DATA] > 1 Age > [DEMOGRAP…" at bounding box center [444, 218] width 385 height 25
type input "hallo"
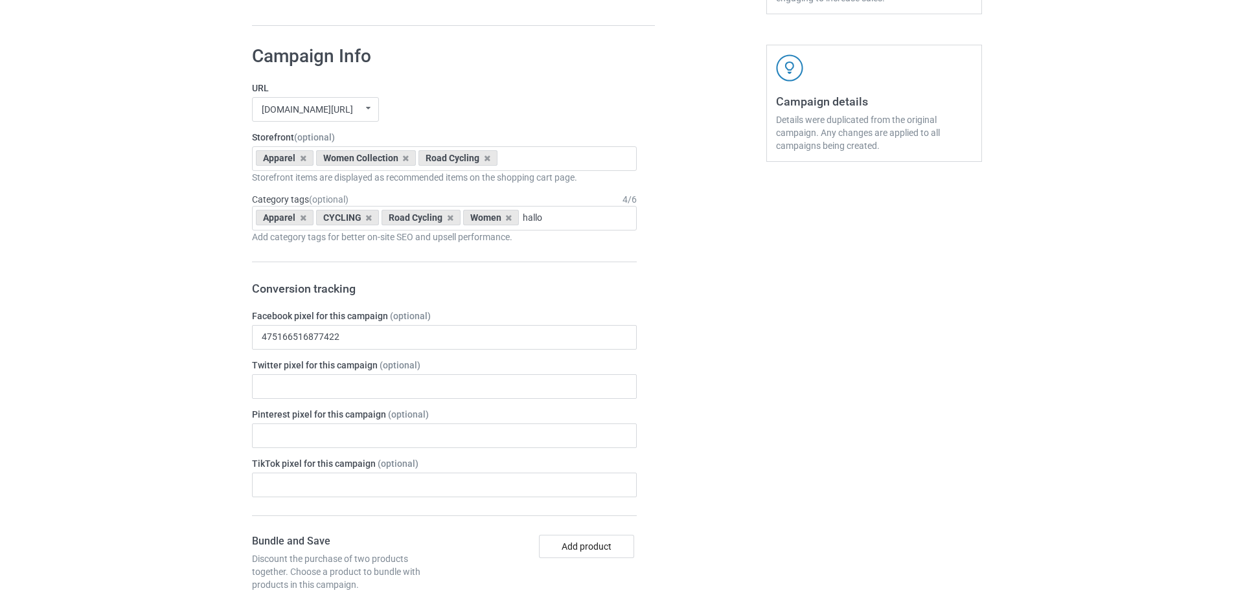
click at [602, 218] on div "Apparel CYCLING Road Cycling Women hallo Holidays & Events > US Holidays > [DAT…" at bounding box center [444, 218] width 385 height 25
click at [577, 248] on div "Holidays & Events > US Holidays > [DATE]" at bounding box center [444, 242] width 383 height 24
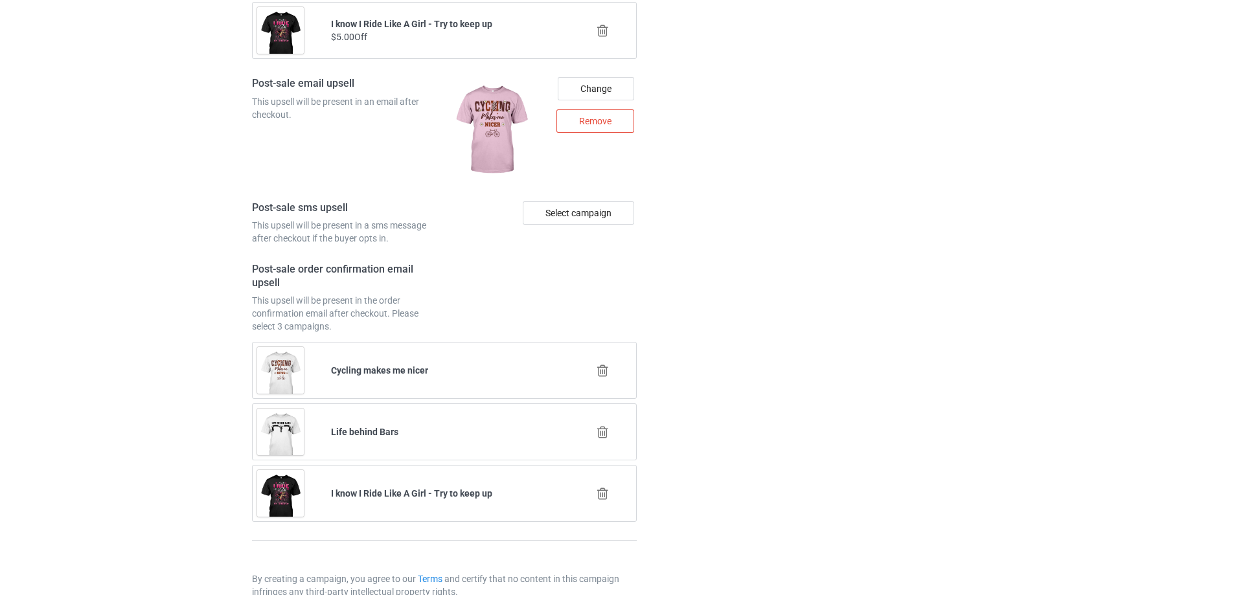
scroll to position [1771, 0]
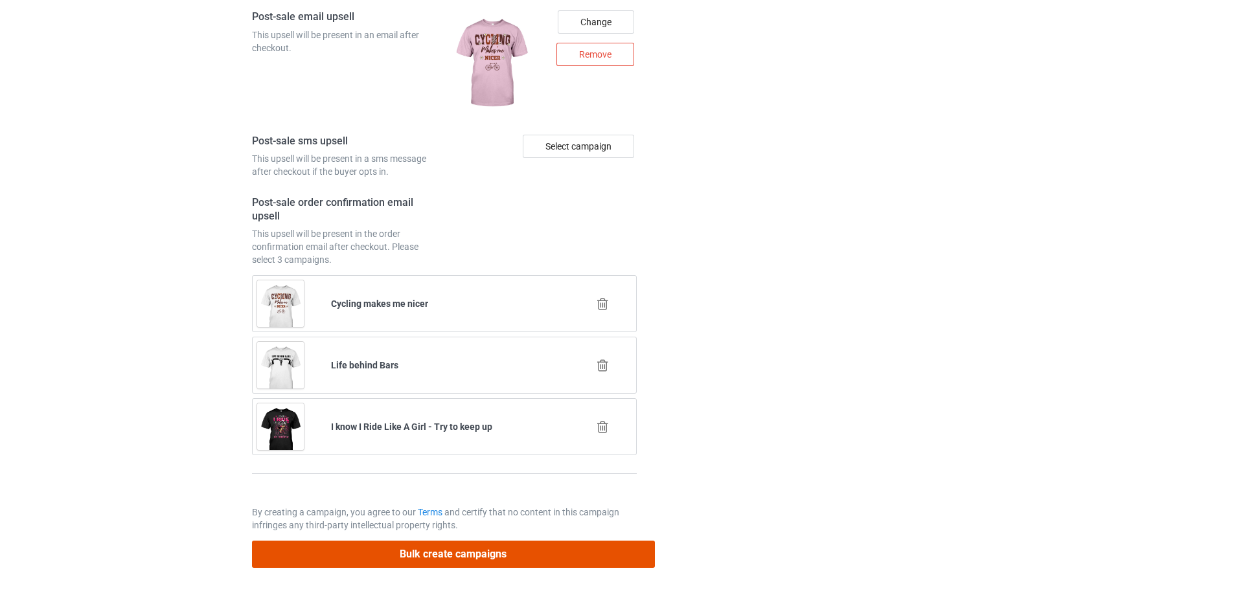
click at [602, 557] on button "Bulk create campaigns" at bounding box center [453, 554] width 403 height 27
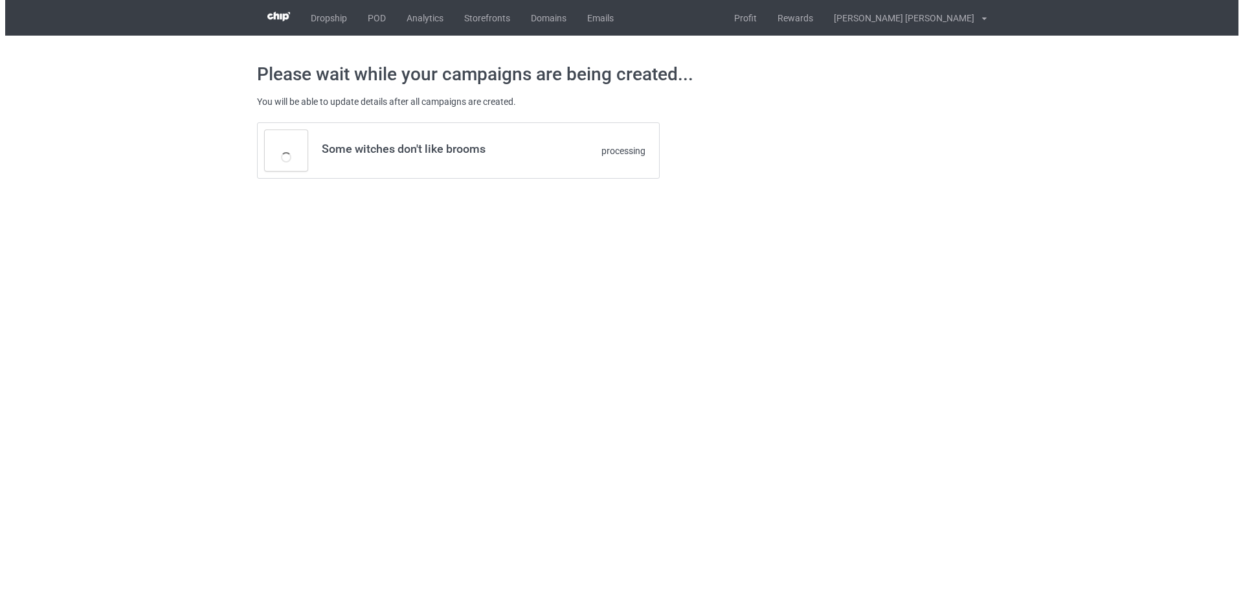
scroll to position [0, 0]
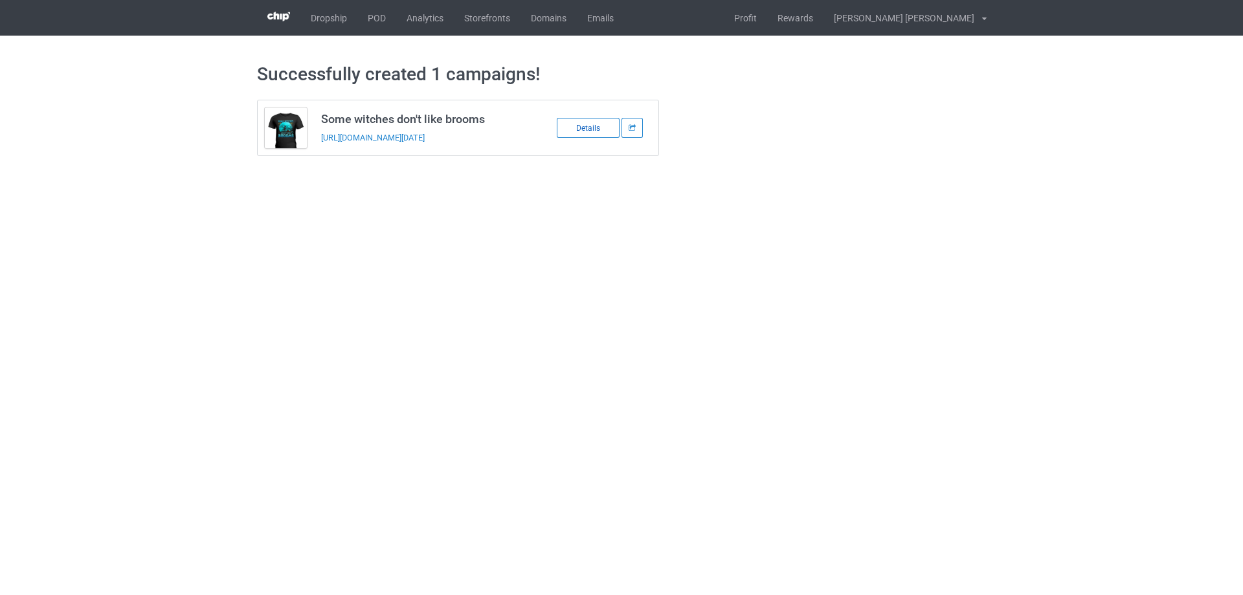
click at [571, 124] on div "Details" at bounding box center [588, 128] width 63 height 20
